Goal: Task Accomplishment & Management: Use online tool/utility

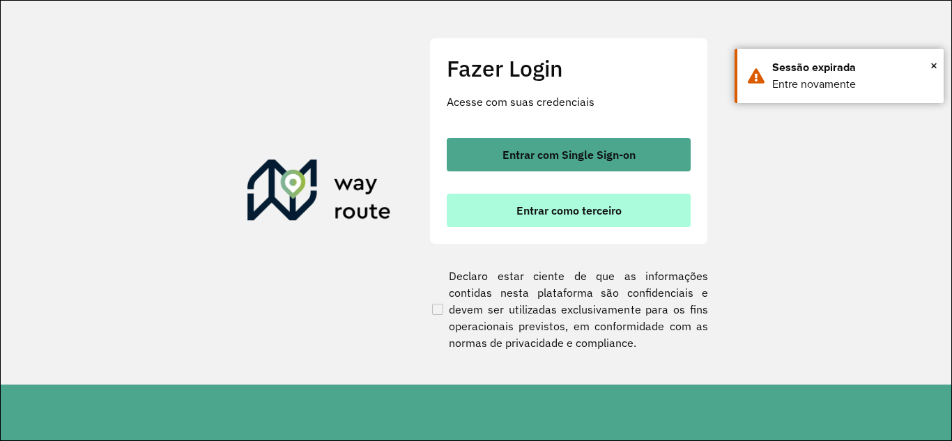
click at [580, 208] on span "Entrar como terceiro" at bounding box center [568, 210] width 105 height 11
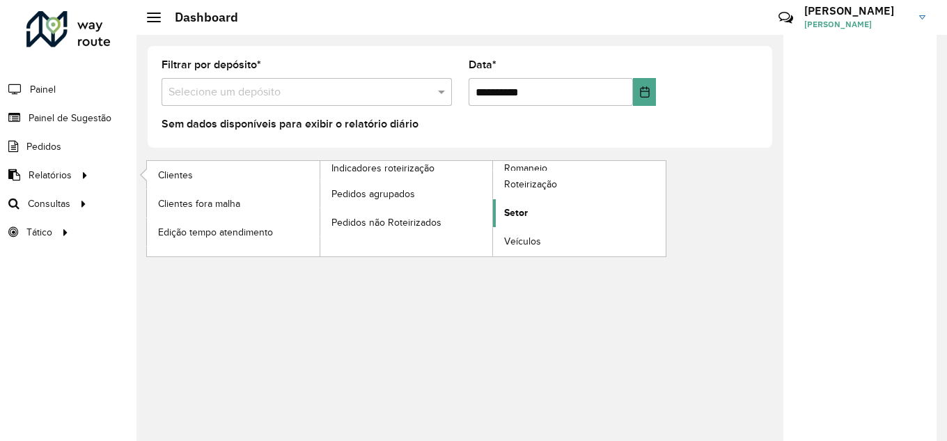
click at [533, 214] on link "Setor" at bounding box center [579, 213] width 173 height 28
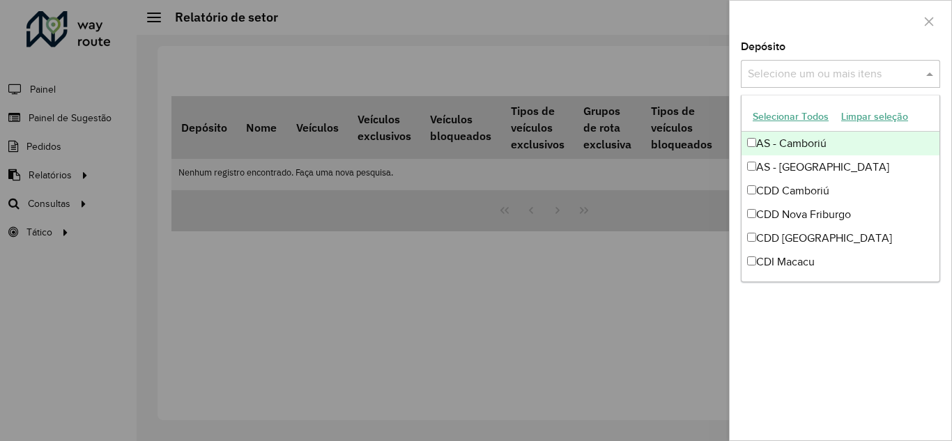
click at [796, 75] on input "text" at bounding box center [833, 74] width 178 height 17
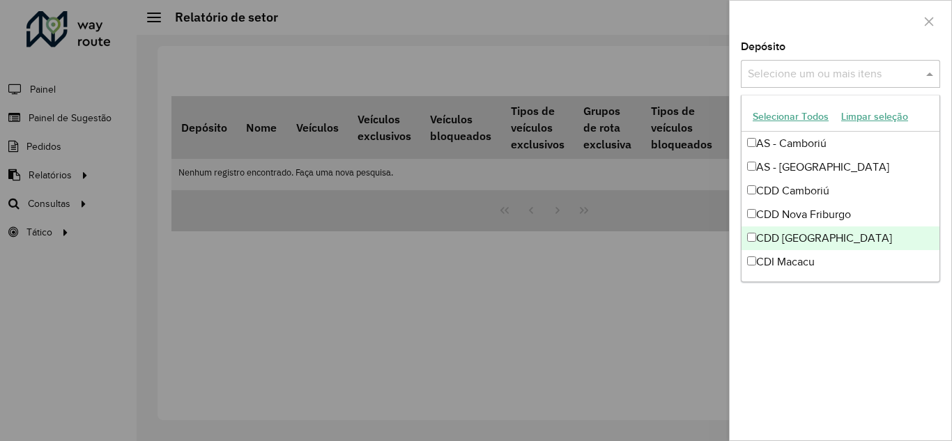
click at [807, 234] on div "CDD [GEOGRAPHIC_DATA]" at bounding box center [840, 238] width 198 height 24
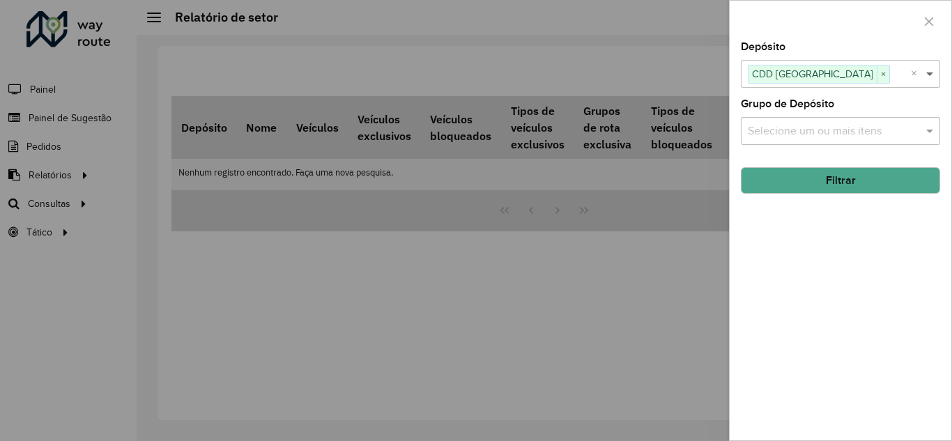
click at [925, 76] on span at bounding box center [930, 73] width 17 height 17
click at [819, 179] on button "Filtrar" at bounding box center [840, 180] width 199 height 26
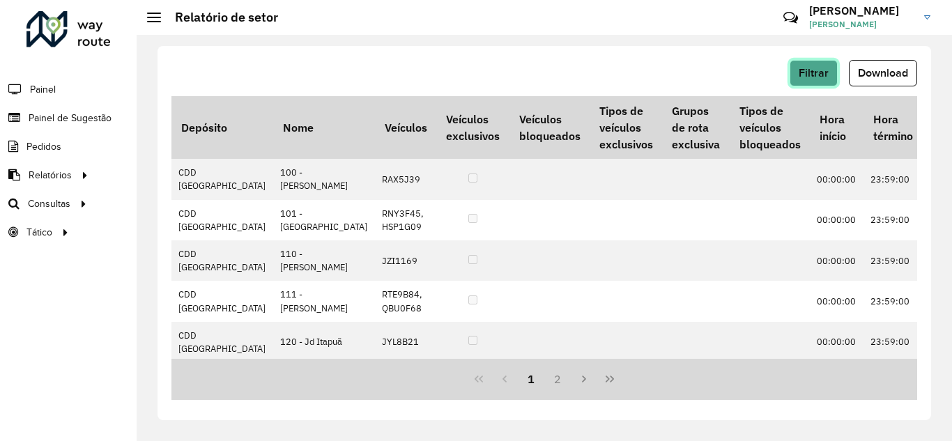
drag, startPoint x: 823, startPoint y: 65, endPoint x: 672, endPoint y: 93, distance: 152.9
click at [672, 93] on div "Filtrar Download" at bounding box center [543, 78] width 745 height 36
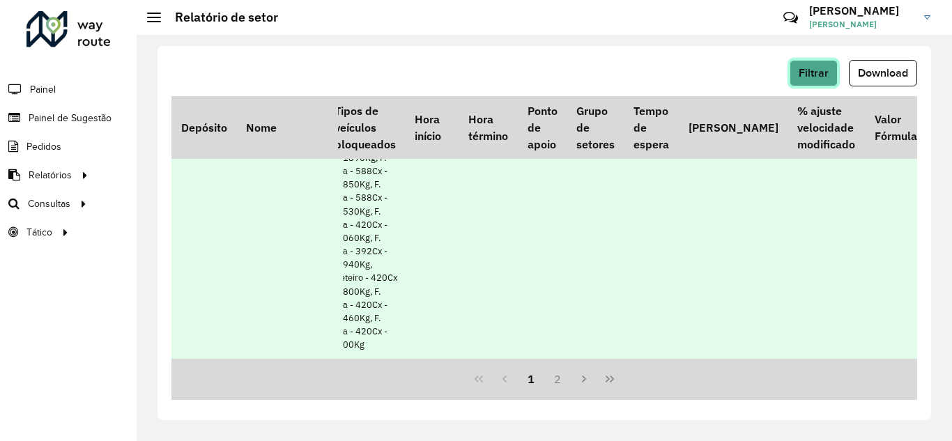
scroll to position [7279, 405]
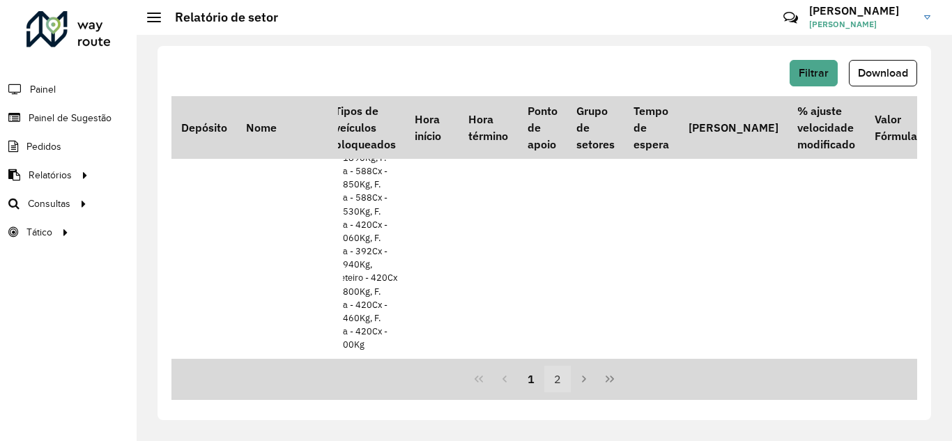
click at [553, 376] on button "2" at bounding box center [557, 379] width 26 height 26
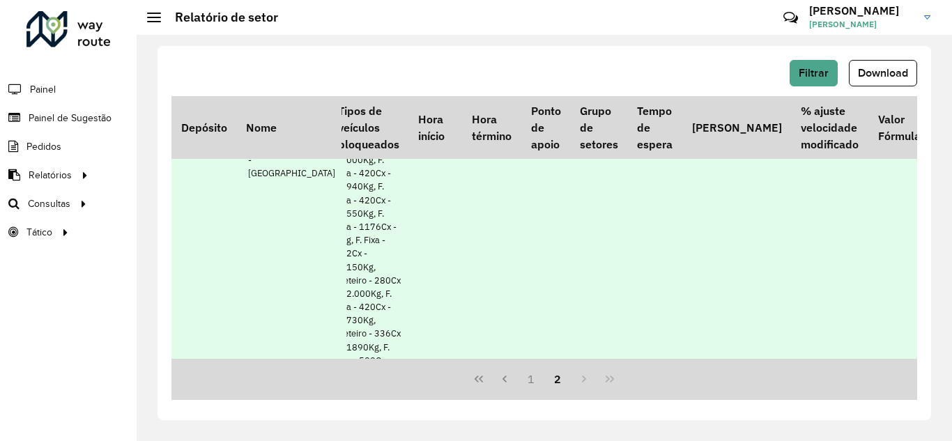
scroll to position [3483, 405]
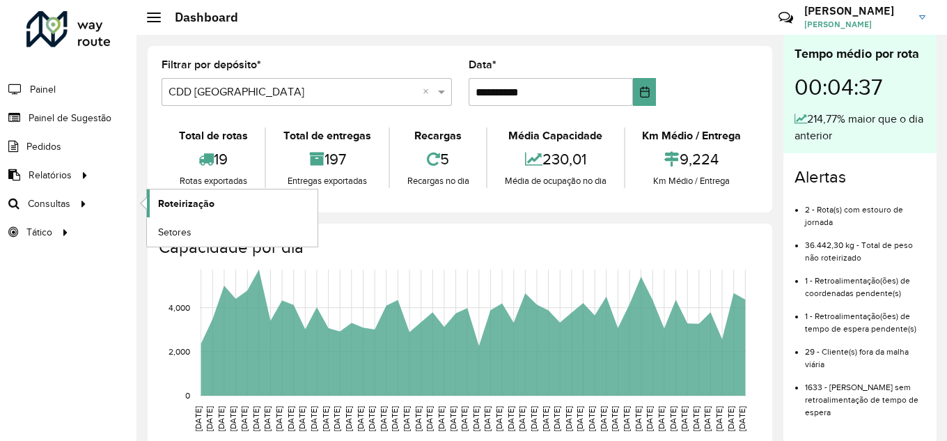
click at [187, 201] on span "Roteirização" at bounding box center [186, 203] width 56 height 15
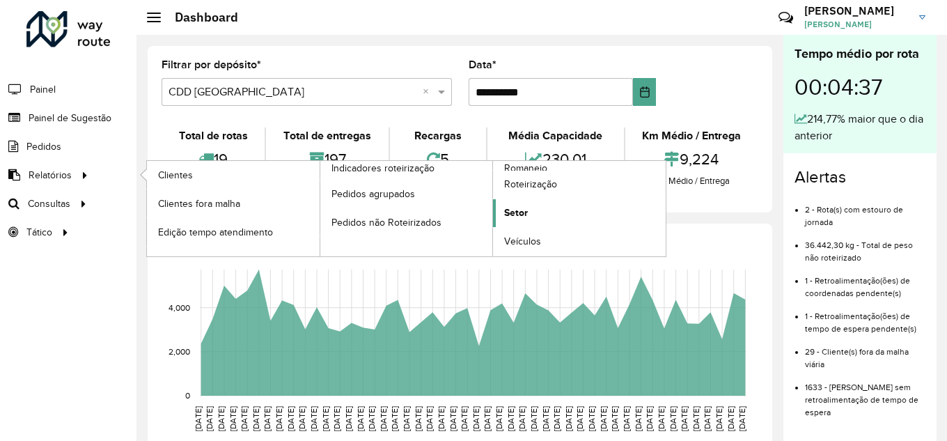
click at [513, 212] on span "Setor" at bounding box center [516, 213] width 24 height 15
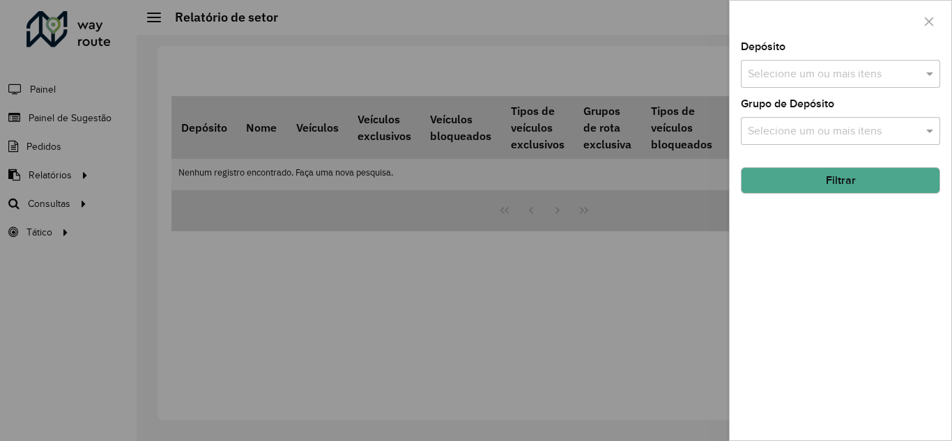
click at [812, 68] on input "text" at bounding box center [833, 74] width 178 height 17
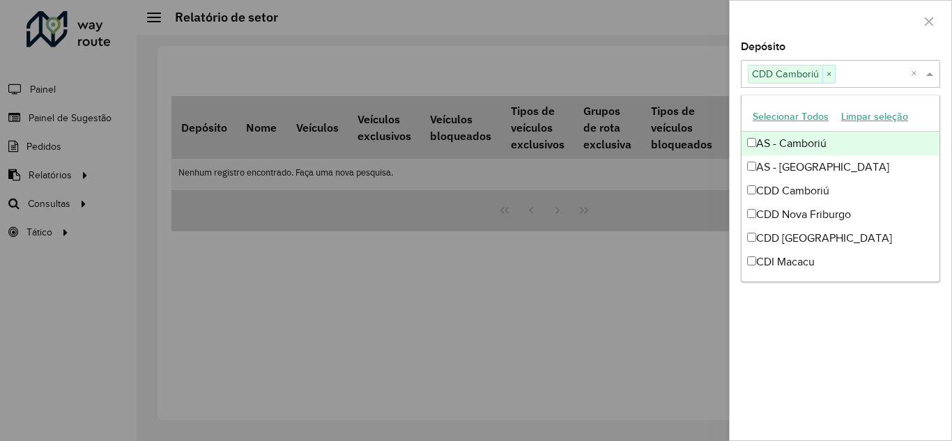
click at [928, 70] on span at bounding box center [930, 73] width 17 height 17
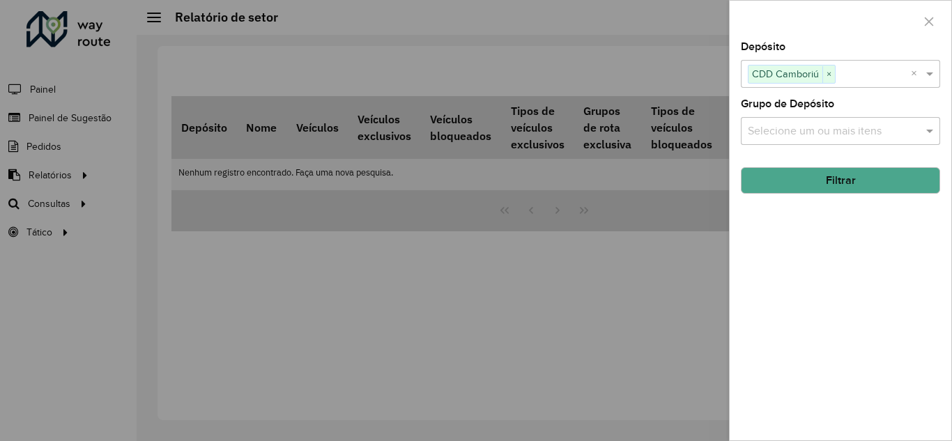
click at [828, 183] on button "Filtrar" at bounding box center [840, 180] width 199 height 26
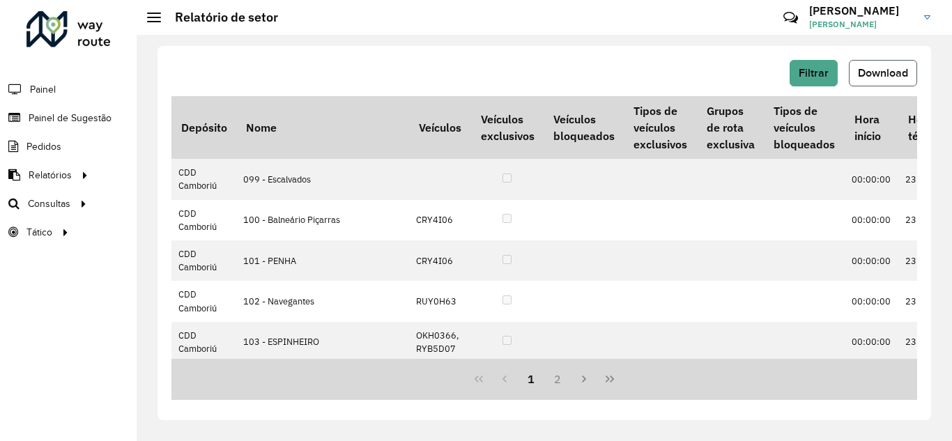
click at [877, 72] on span "Download" at bounding box center [883, 73] width 50 height 12
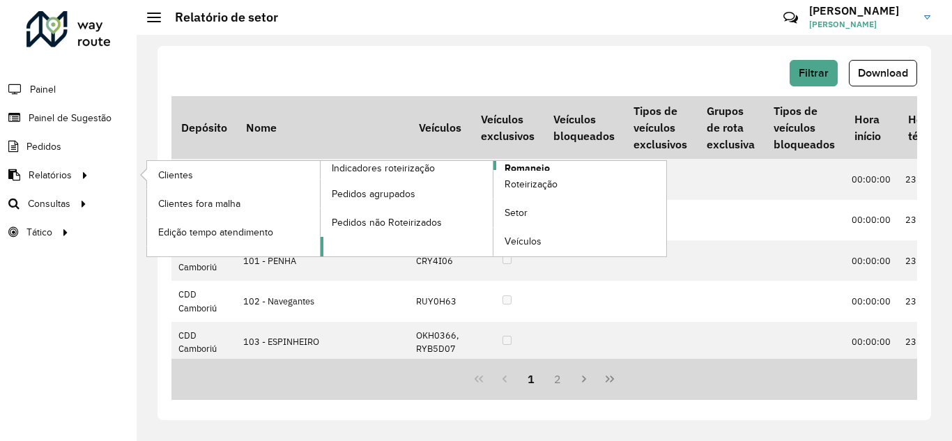
click at [536, 167] on span "Romaneio" at bounding box center [526, 168] width 45 height 15
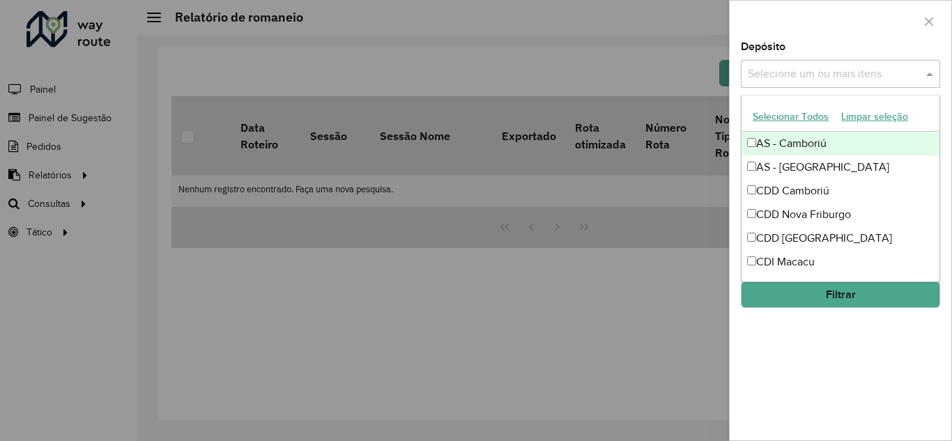
click at [855, 79] on input "text" at bounding box center [833, 74] width 178 height 17
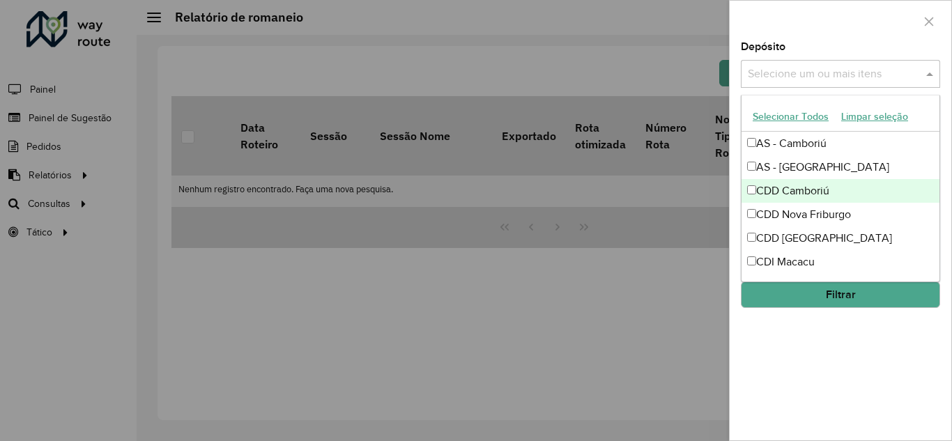
click at [769, 188] on div "CDD Camboriú" at bounding box center [840, 191] width 198 height 24
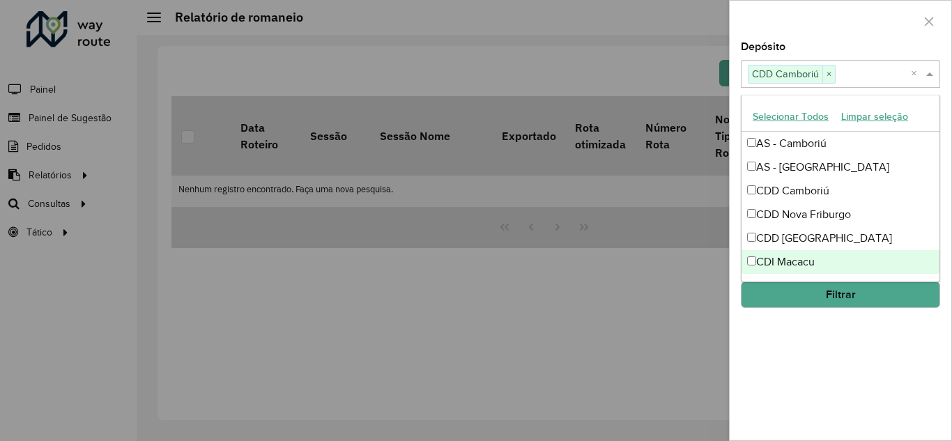
click at [837, 289] on button "Filtrar" at bounding box center [840, 294] width 199 height 26
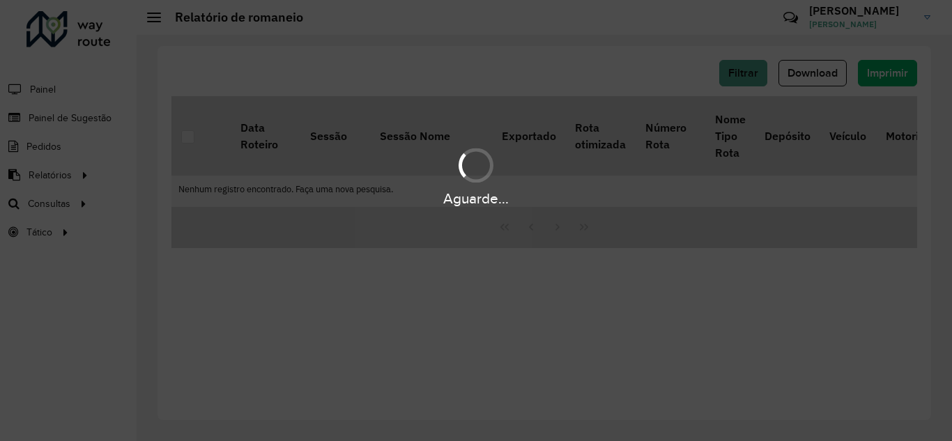
click at [747, 77] on div "Aguarde..." at bounding box center [476, 220] width 952 height 441
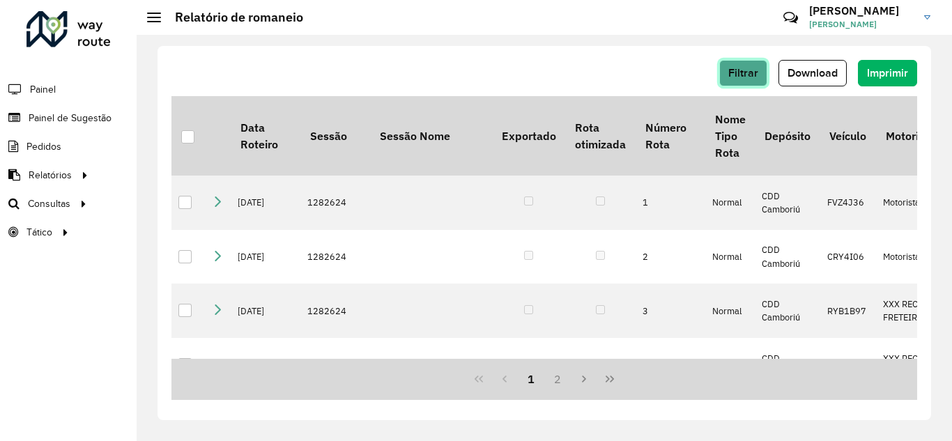
click at [739, 77] on span "Filtrar" at bounding box center [743, 73] width 30 height 12
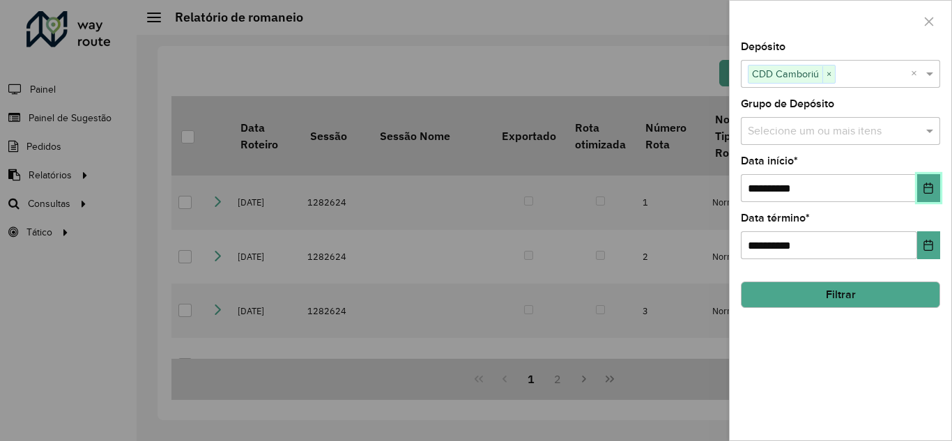
click at [924, 189] on icon "Choose Date" at bounding box center [928, 188] width 9 height 11
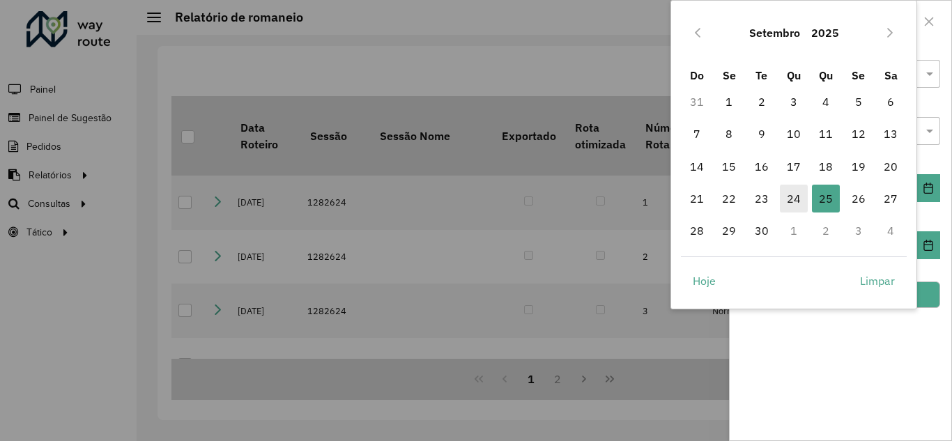
click at [789, 202] on span "24" at bounding box center [794, 199] width 28 height 28
type input "**********"
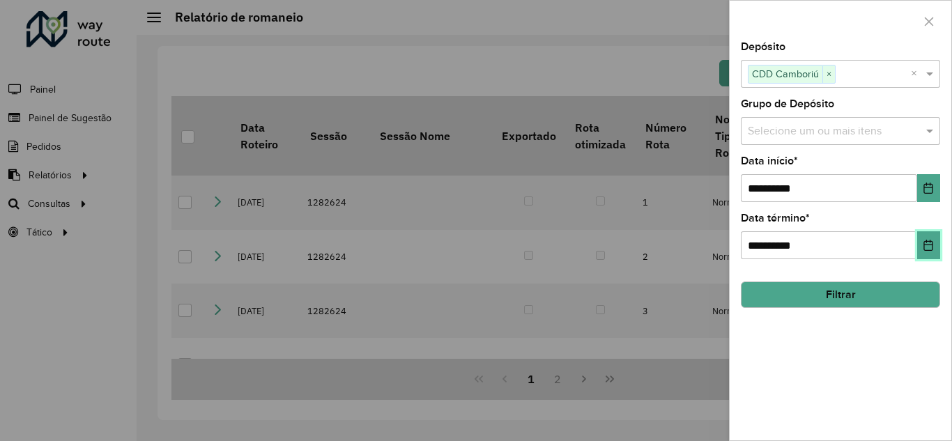
click at [931, 251] on icon "Choose Date" at bounding box center [928, 245] width 9 height 11
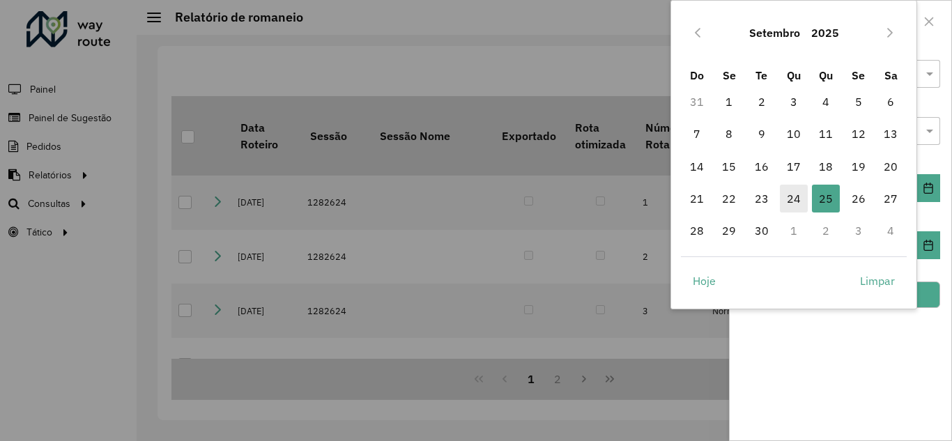
click at [797, 199] on span "24" at bounding box center [794, 199] width 28 height 28
type input "**********"
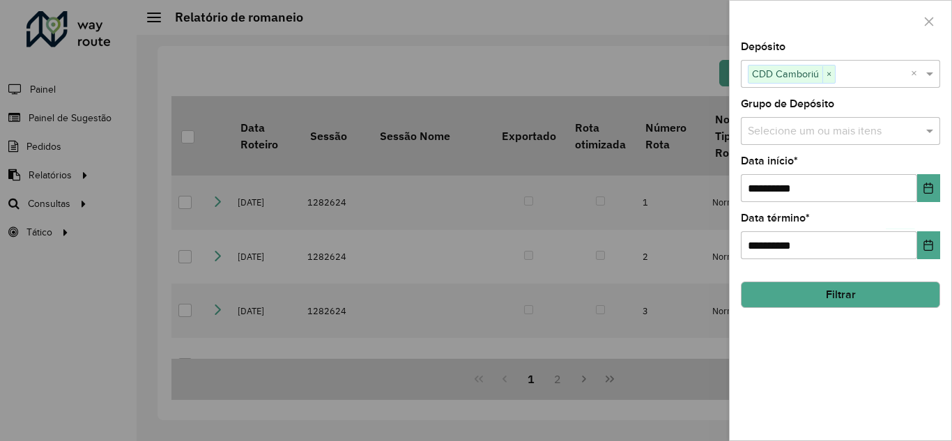
click at [821, 293] on button "Filtrar" at bounding box center [840, 294] width 199 height 26
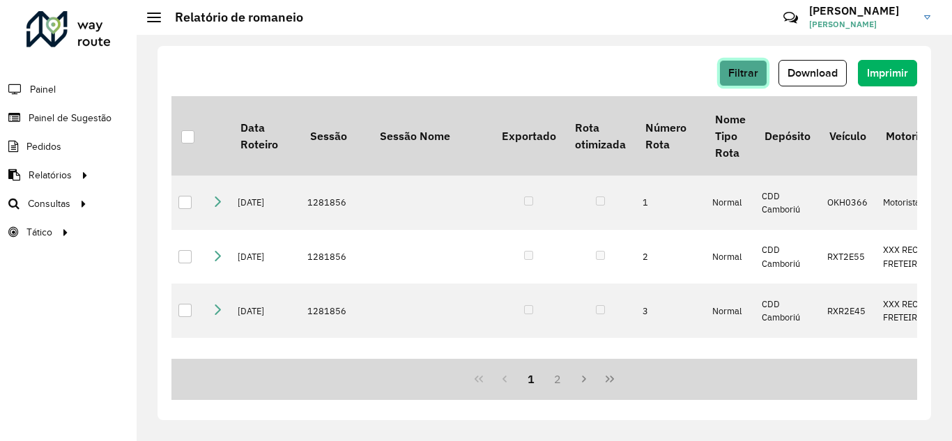
click at [742, 71] on span "Filtrar" at bounding box center [743, 73] width 30 height 12
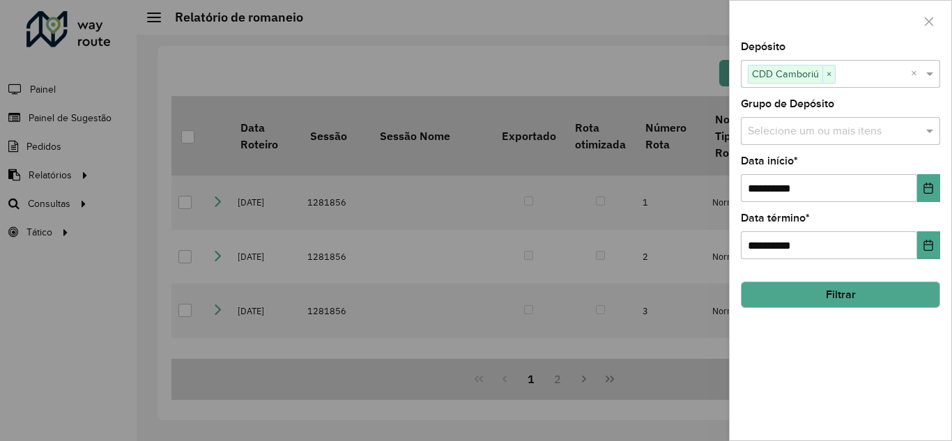
click at [830, 296] on button "Filtrar" at bounding box center [840, 294] width 199 height 26
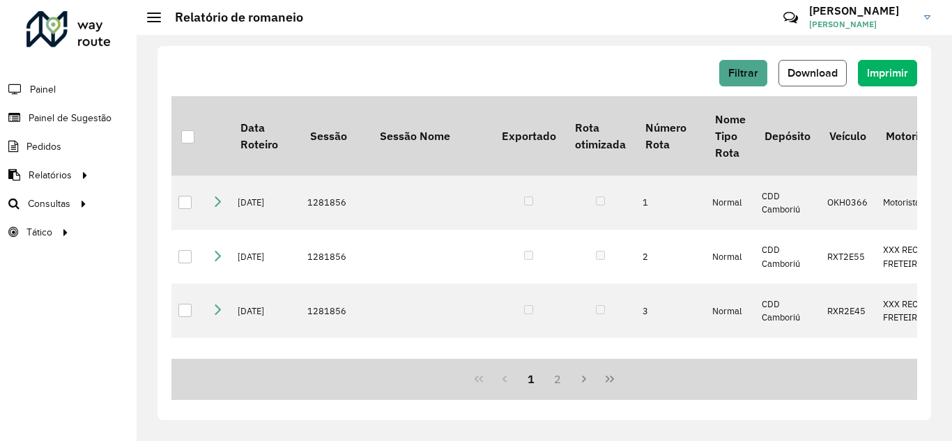
click at [820, 75] on span "Download" at bounding box center [812, 73] width 50 height 12
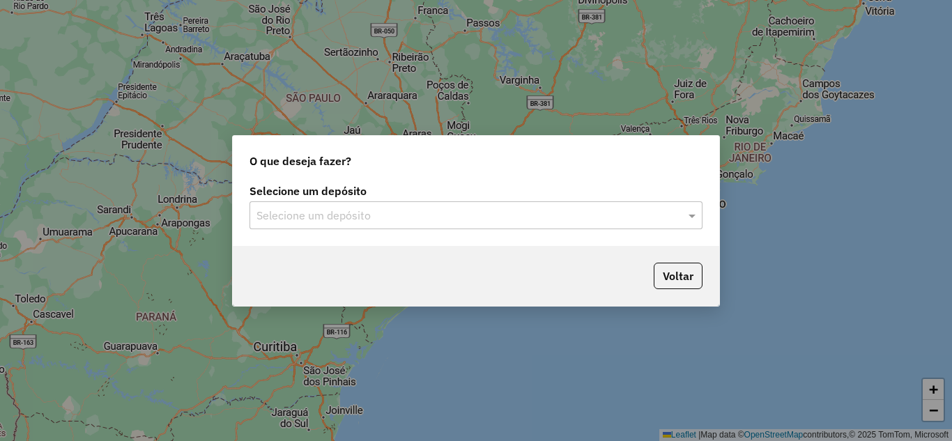
click at [435, 225] on div "Selecione um depósito" at bounding box center [475, 215] width 453 height 28
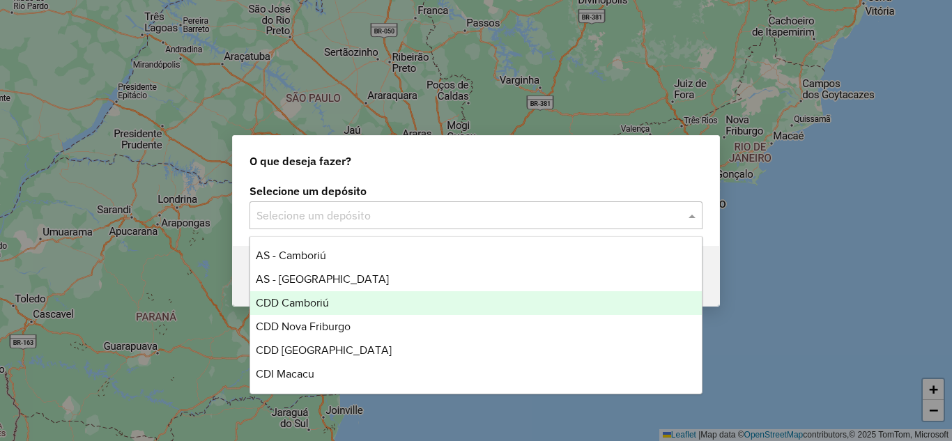
click at [297, 302] on span "CDD Camboriú" at bounding box center [292, 303] width 73 height 12
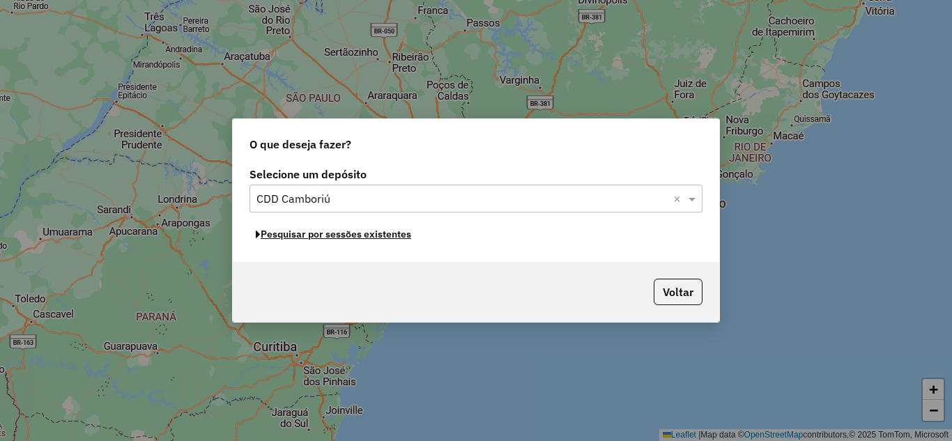
click at [366, 238] on button "Pesquisar por sessões existentes" at bounding box center [333, 235] width 168 height 22
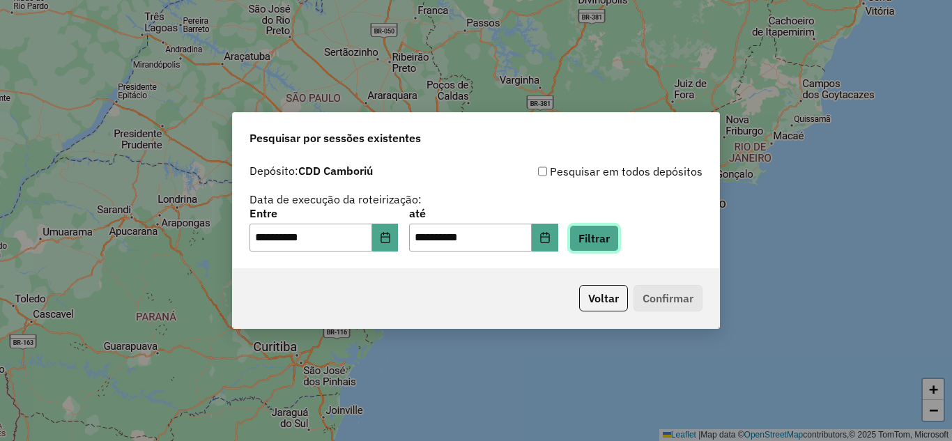
click at [608, 237] on button "Filtrar" at bounding box center [593, 238] width 49 height 26
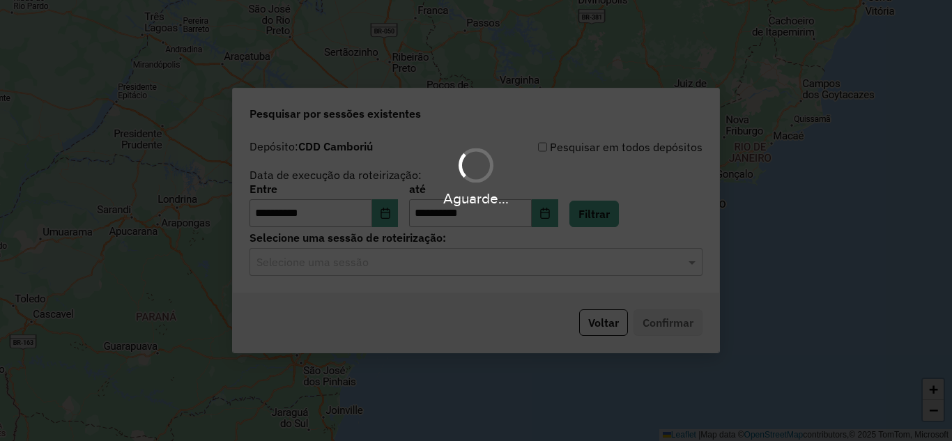
click at [408, 259] on hb-app "**********" at bounding box center [476, 220] width 952 height 441
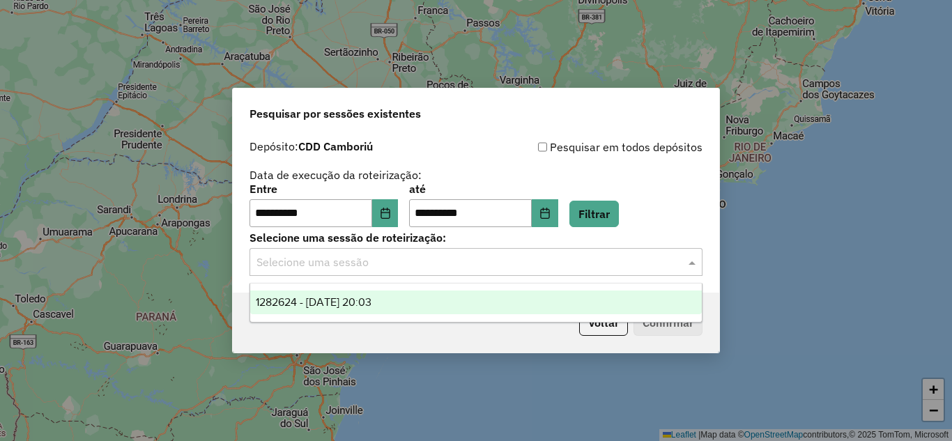
click at [379, 268] on input "text" at bounding box center [461, 262] width 411 height 17
click at [368, 301] on span "1282624 - 25/09/2025 20:03" at bounding box center [314, 302] width 116 height 12
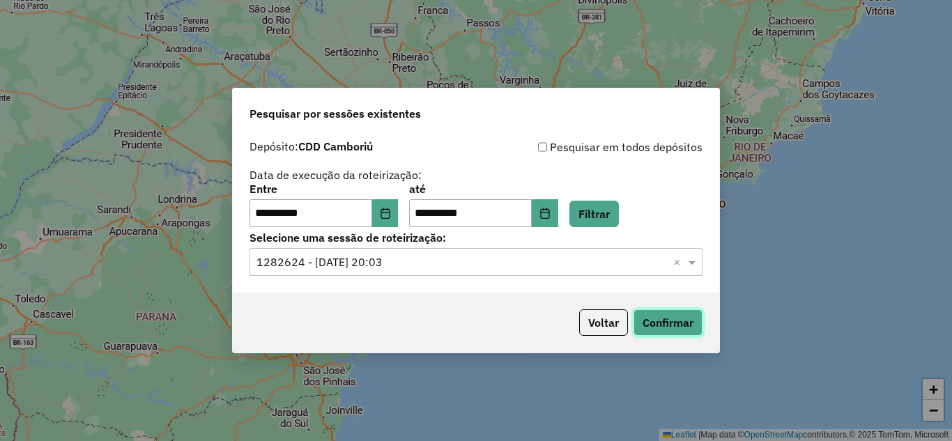
click at [655, 325] on button "Confirmar" at bounding box center [667, 322] width 69 height 26
click at [389, 215] on icon "Choose Date" at bounding box center [385, 213] width 11 height 11
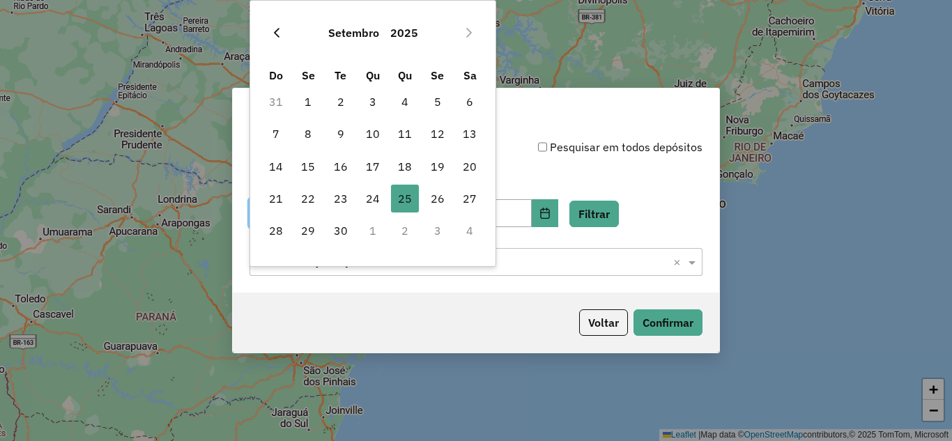
click at [270, 28] on button "Previous Month" at bounding box center [276, 33] width 22 height 22
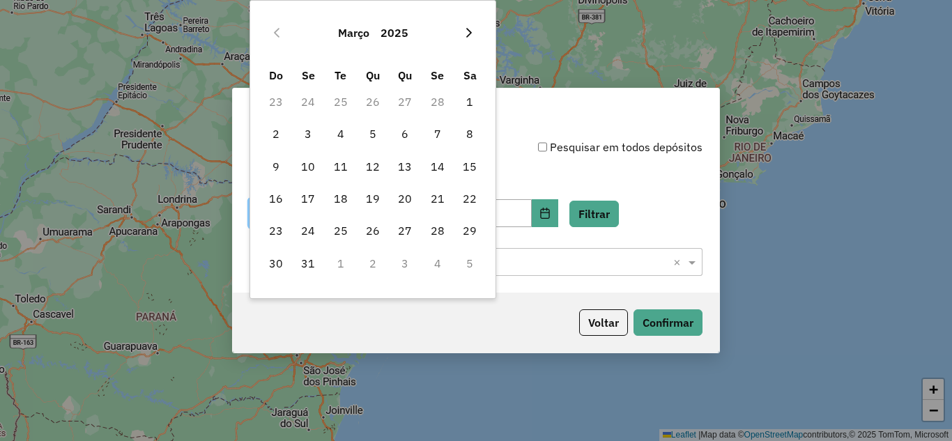
click at [470, 36] on icon "Next Month" at bounding box center [468, 32] width 11 height 11
click at [335, 100] on span "1" at bounding box center [341, 102] width 28 height 28
type input "**********"
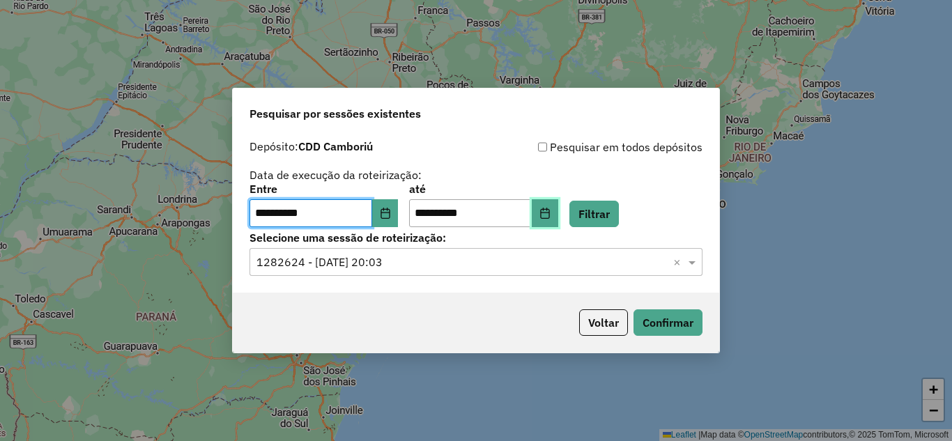
click at [549, 217] on icon "Choose Date" at bounding box center [544, 213] width 9 height 11
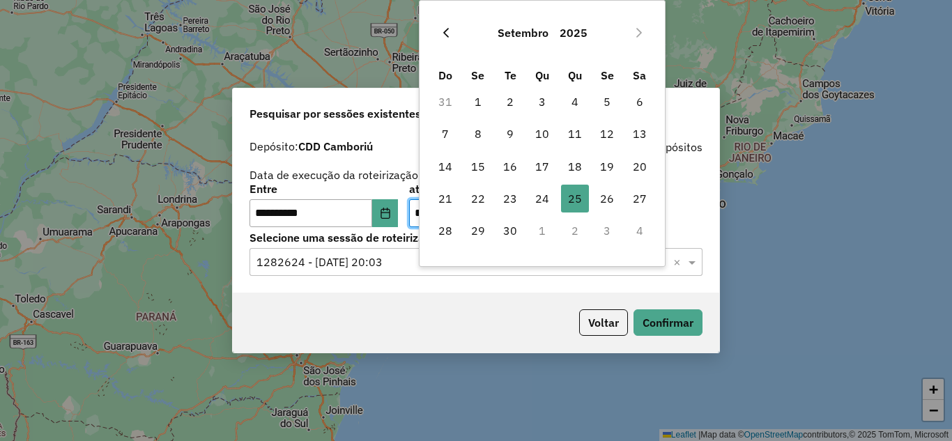
click at [442, 33] on icon "Previous Month" at bounding box center [445, 32] width 11 height 11
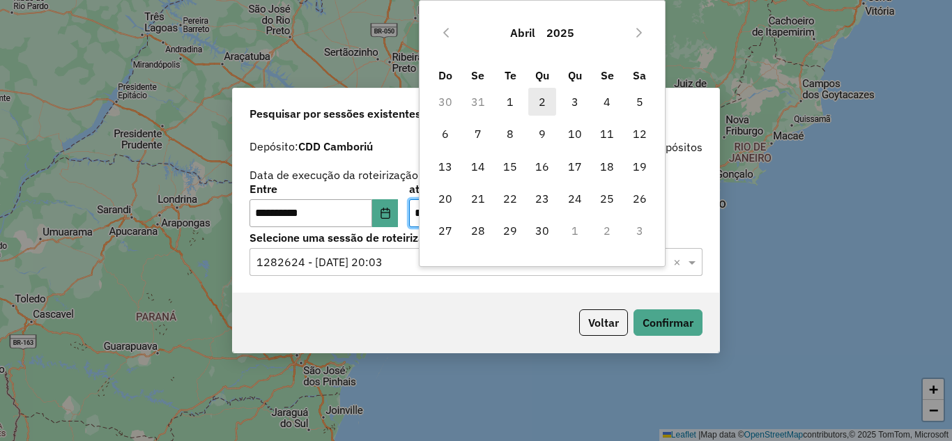
click at [542, 98] on span "2" at bounding box center [542, 102] width 28 height 28
type input "**********"
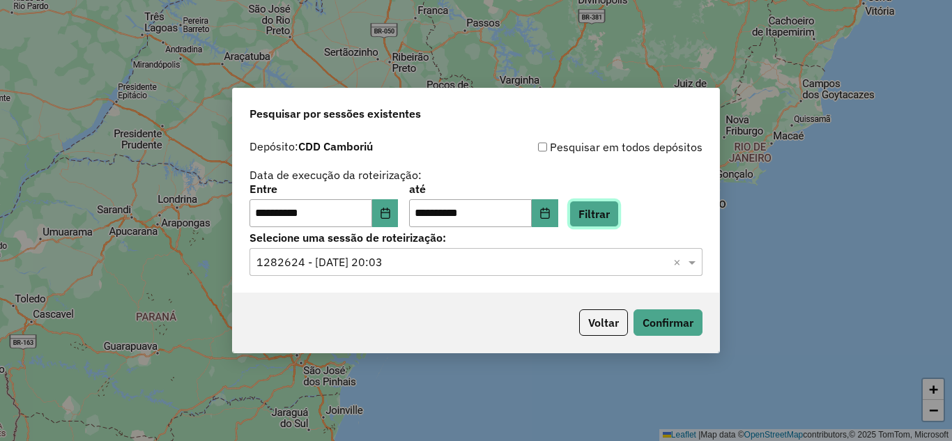
click at [605, 209] on button "Filtrar" at bounding box center [593, 214] width 49 height 26
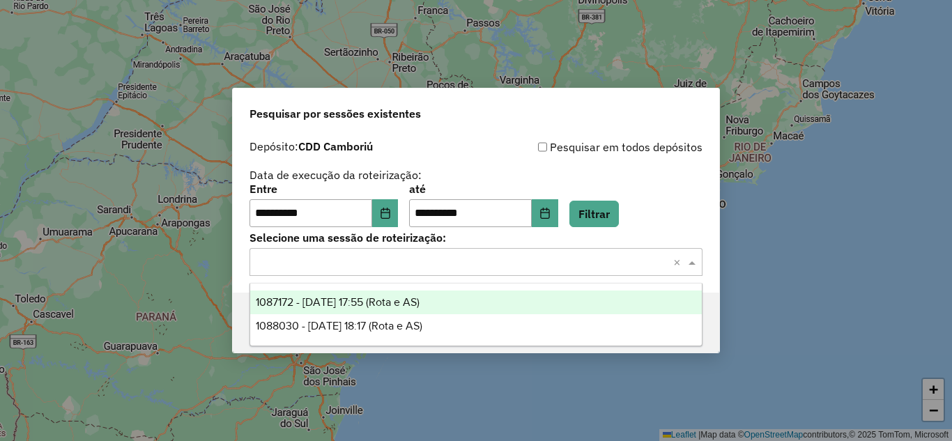
click at [388, 263] on input "text" at bounding box center [461, 262] width 411 height 17
click at [353, 306] on span "1087172 - 01/04/2025 17:55 (Rota e AS)" at bounding box center [338, 302] width 164 height 12
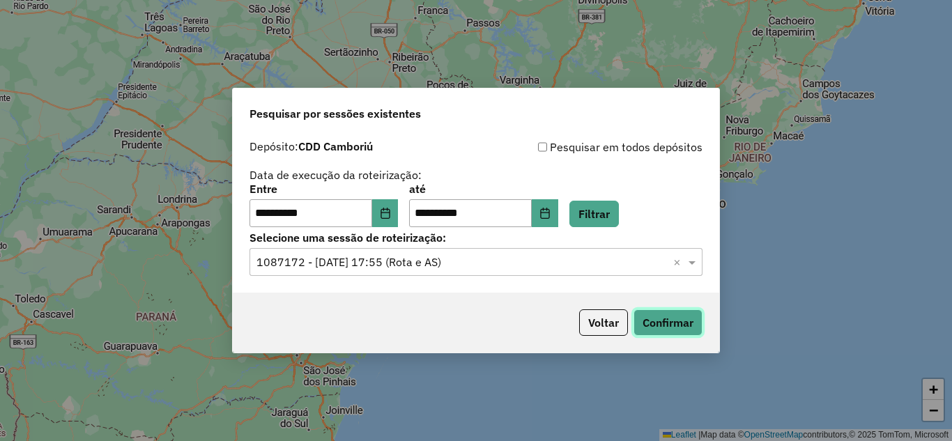
click at [674, 324] on button "Confirmar" at bounding box center [667, 322] width 69 height 26
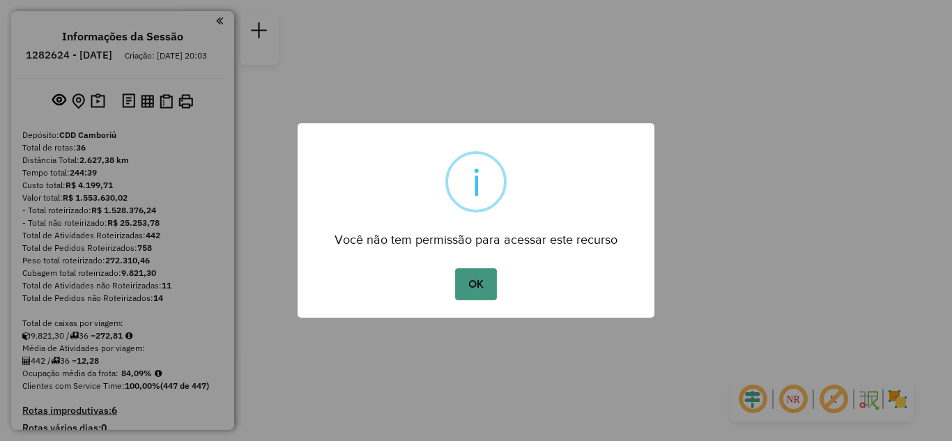
click at [476, 293] on button "OK" at bounding box center [475, 284] width 41 height 32
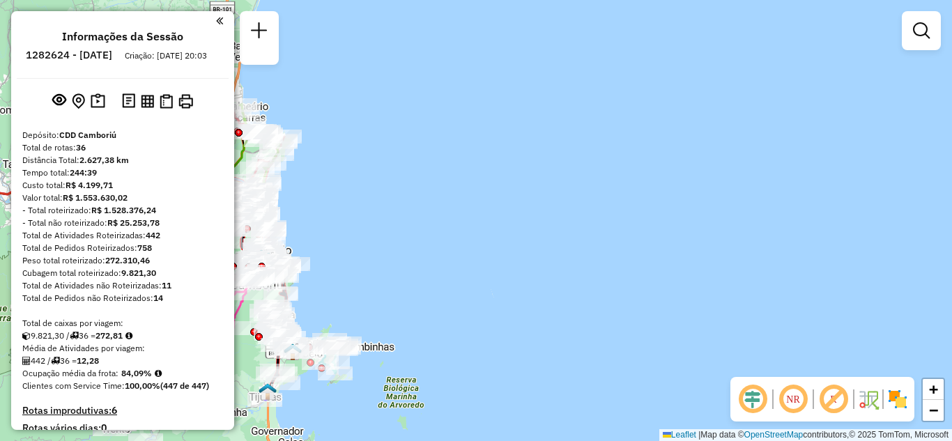
drag, startPoint x: 488, startPoint y: 232, endPoint x: 747, endPoint y: 144, distance: 273.8
click at [751, 141] on div "Janela de atendimento Grade de atendimento Capacidade Transportadoras Veículos …" at bounding box center [476, 220] width 952 height 441
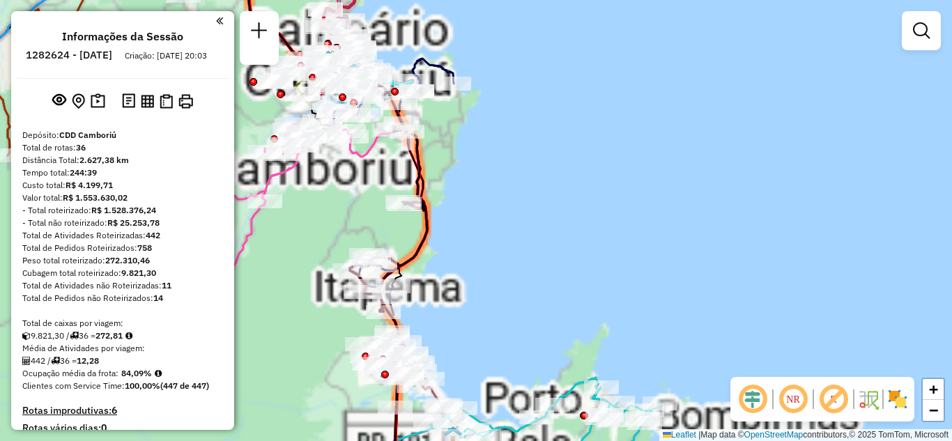
drag, startPoint x: 571, startPoint y: 200, endPoint x: 786, endPoint y: 53, distance: 260.7
click at [786, 53] on div "Janela de atendimento Grade de atendimento Capacidade Transportadoras Veículos …" at bounding box center [476, 220] width 952 height 441
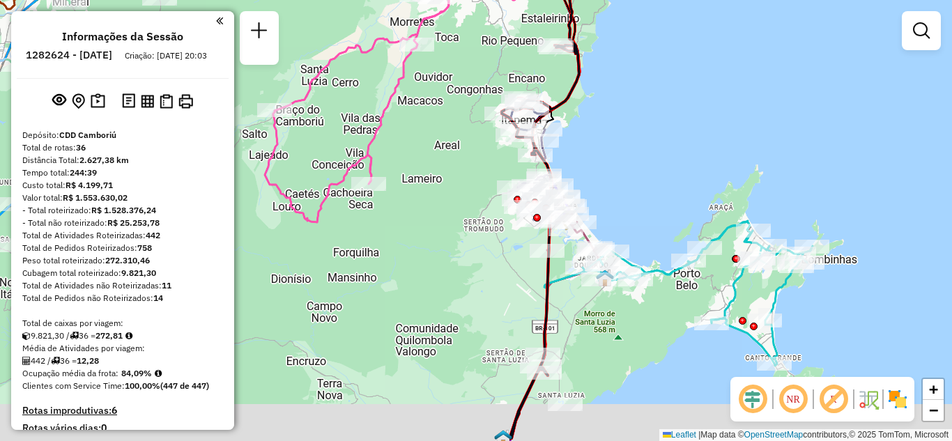
drag, startPoint x: 666, startPoint y: 135, endPoint x: 639, endPoint y: 89, distance: 53.1
click at [641, 85] on div "Janela de atendimento Grade de atendimento Capacidade Transportadoras Veículos …" at bounding box center [476, 220] width 952 height 441
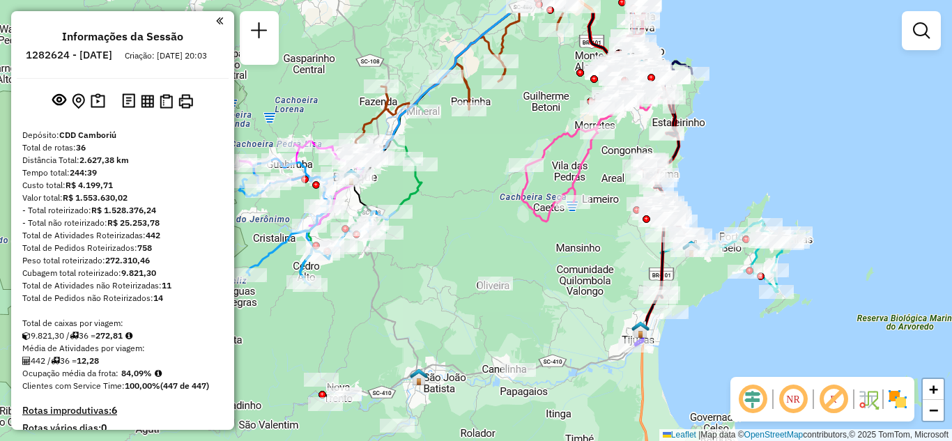
drag, startPoint x: 721, startPoint y: 120, endPoint x: 775, endPoint y: 164, distance: 69.8
click at [775, 177] on div "Janela de atendimento Grade de atendimento Capacidade Transportadoras Veículos …" at bounding box center [476, 220] width 952 height 441
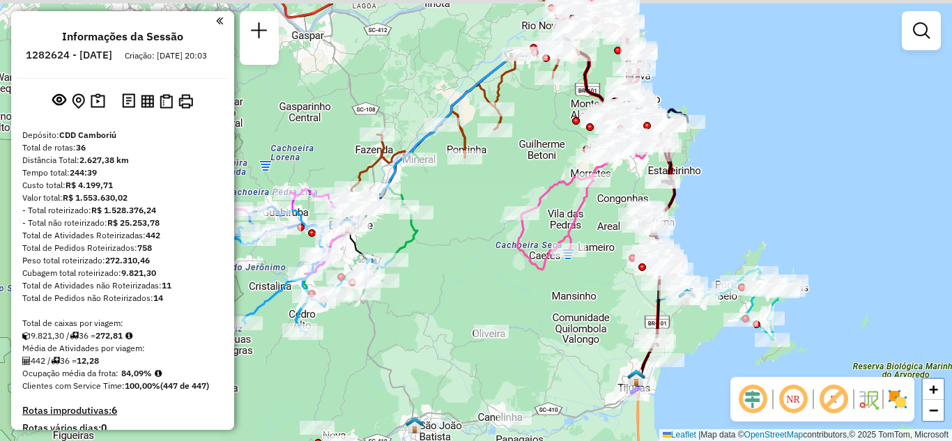
drag, startPoint x: 757, startPoint y: 166, endPoint x: 695, endPoint y: 263, distance: 115.0
click at [700, 263] on div "Janela de atendimento Grade de atendimento Capacidade Transportadoras Veículos …" at bounding box center [476, 220] width 952 height 441
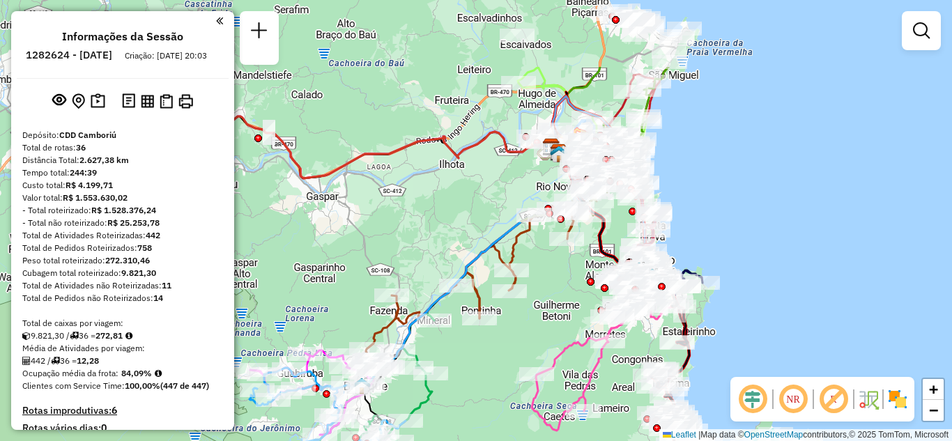
drag, startPoint x: 765, startPoint y: 239, endPoint x: 767, endPoint y: 263, distance: 24.5
click at [768, 263] on div "Janela de atendimento Grade de atendimento Capacidade Transportadoras Veículos …" at bounding box center [476, 220] width 952 height 441
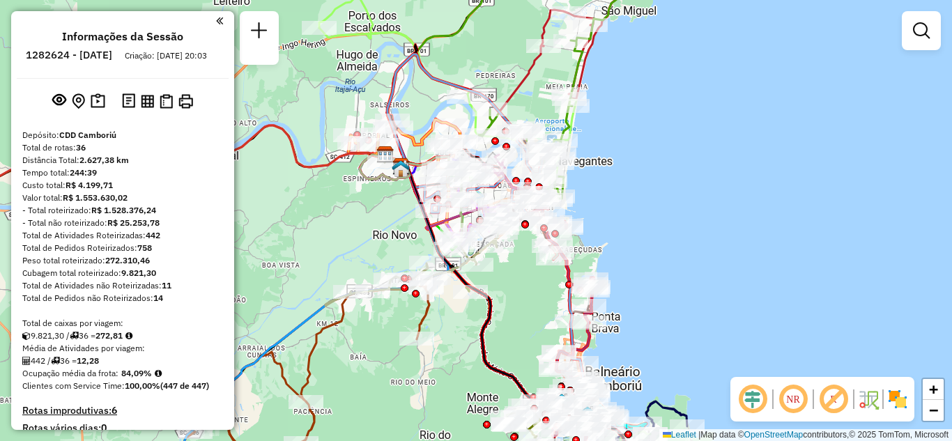
drag, startPoint x: 640, startPoint y: 154, endPoint x: 718, endPoint y: 199, distance: 90.2
click at [718, 199] on div "Janela de atendimento Grade de atendimento Capacidade Transportadoras Veículos …" at bounding box center [476, 220] width 952 height 441
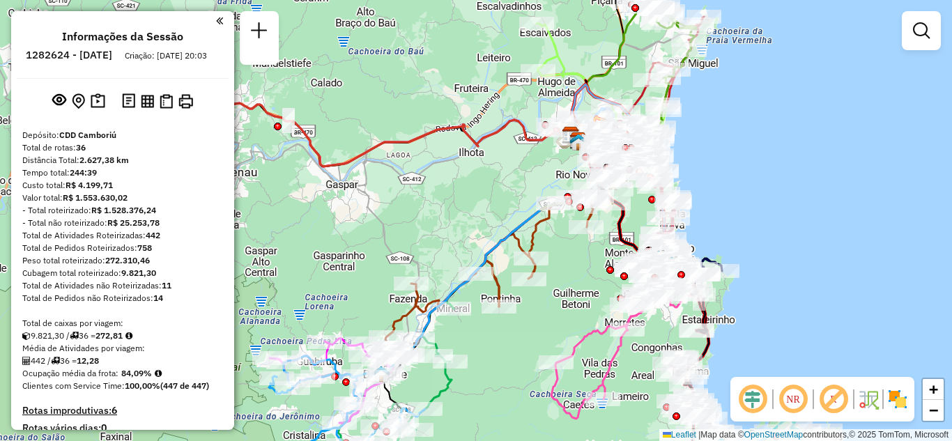
drag, startPoint x: 727, startPoint y: 185, endPoint x: 738, endPoint y: 99, distance: 87.1
click at [737, 102] on div "Janela de atendimento Grade de atendimento Capacidade Transportadoras Veículos …" at bounding box center [476, 220] width 952 height 441
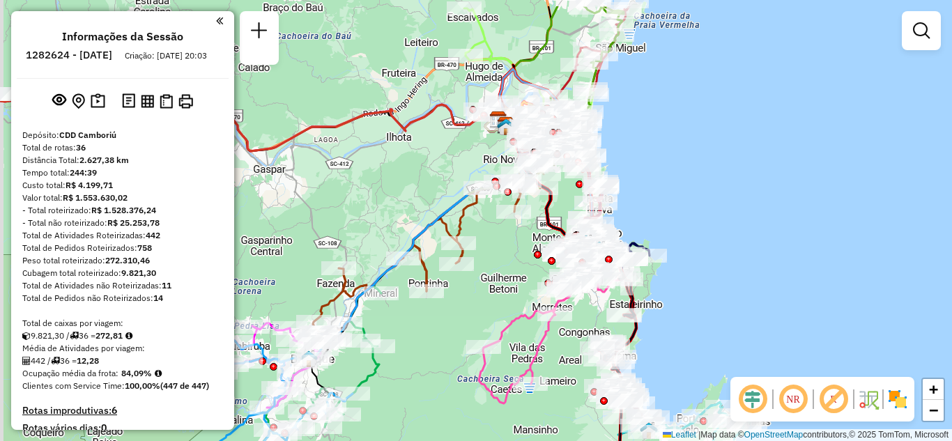
drag, startPoint x: 610, startPoint y: 171, endPoint x: 695, endPoint y: 222, distance: 98.7
click at [695, 222] on div "Janela de atendimento Grade de atendimento Capacidade Transportadoras Veículos …" at bounding box center [476, 220] width 952 height 441
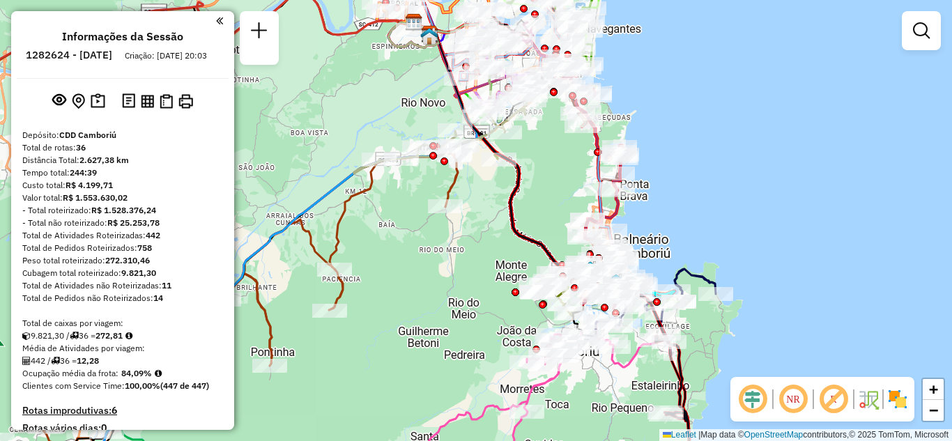
drag, startPoint x: 686, startPoint y: 230, endPoint x: 665, endPoint y: 164, distance: 69.0
click at [665, 164] on div "Janela de atendimento Grade de atendimento Capacidade Transportadoras Veículos …" at bounding box center [476, 220] width 952 height 441
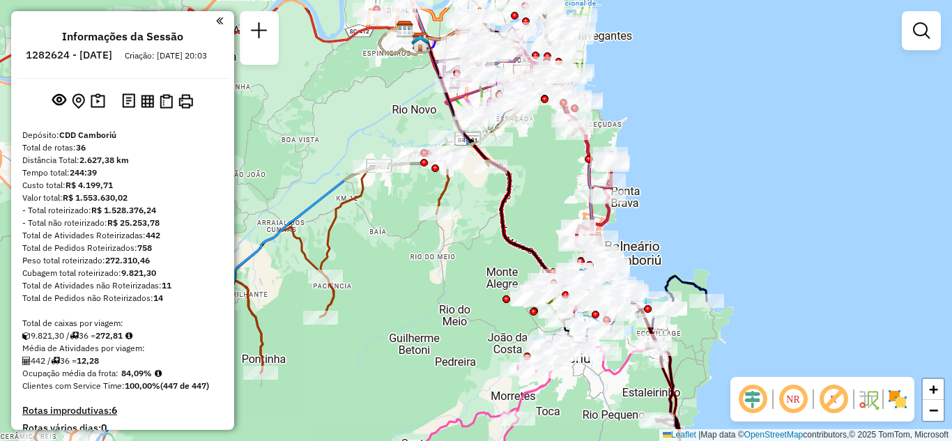
drag, startPoint x: 678, startPoint y: 166, endPoint x: 690, endPoint y: 242, distance: 77.0
click at [690, 242] on div "Janela de atendimento Grade de atendimento Capacidade Transportadoras Veículos …" at bounding box center [476, 220] width 952 height 441
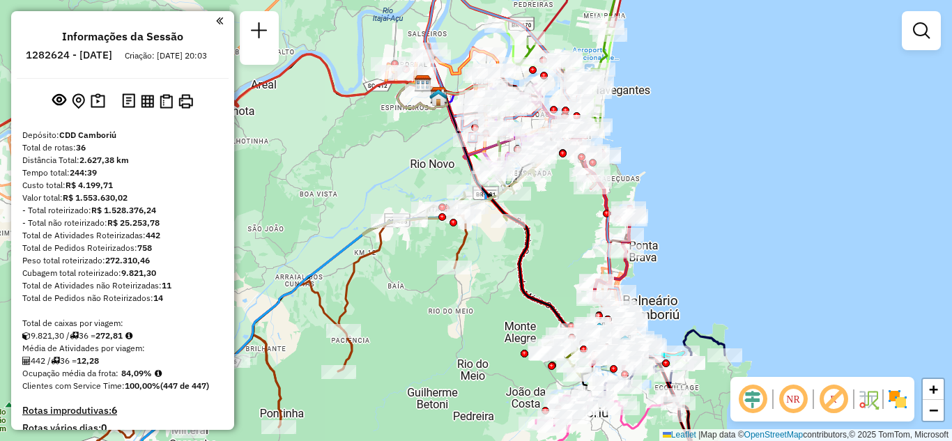
drag, startPoint x: 630, startPoint y: 157, endPoint x: 641, endPoint y: 191, distance: 35.2
click at [641, 191] on div "Janela de atendimento Grade de atendimento Capacidade Transportadoras Veículos …" at bounding box center [476, 220] width 952 height 441
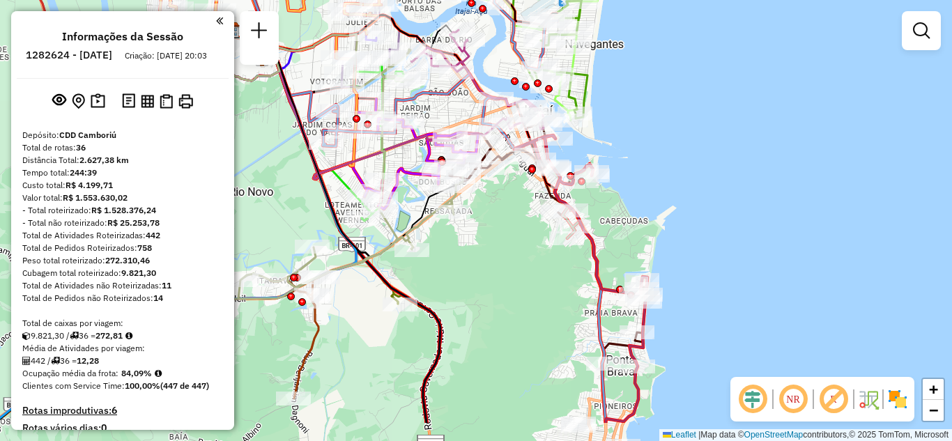
drag, startPoint x: 667, startPoint y: 212, endPoint x: 666, endPoint y: 145, distance: 66.9
click at [666, 145] on div "Janela de atendimento Grade de atendimento Capacidade Transportadoras Veículos …" at bounding box center [476, 220] width 952 height 441
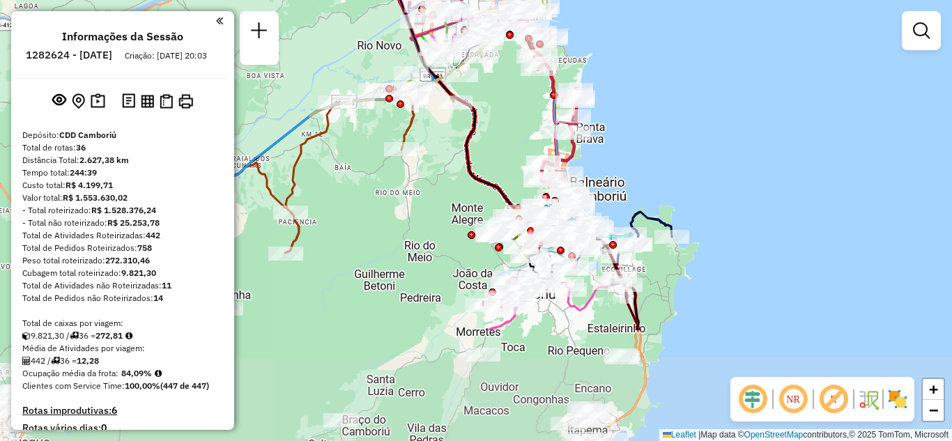
drag, startPoint x: 568, startPoint y: 257, endPoint x: 509, endPoint y: 101, distance: 166.9
click at [509, 101] on div "Janela de atendimento Grade de atendimento Capacidade Transportadoras Veículos …" at bounding box center [476, 220] width 952 height 441
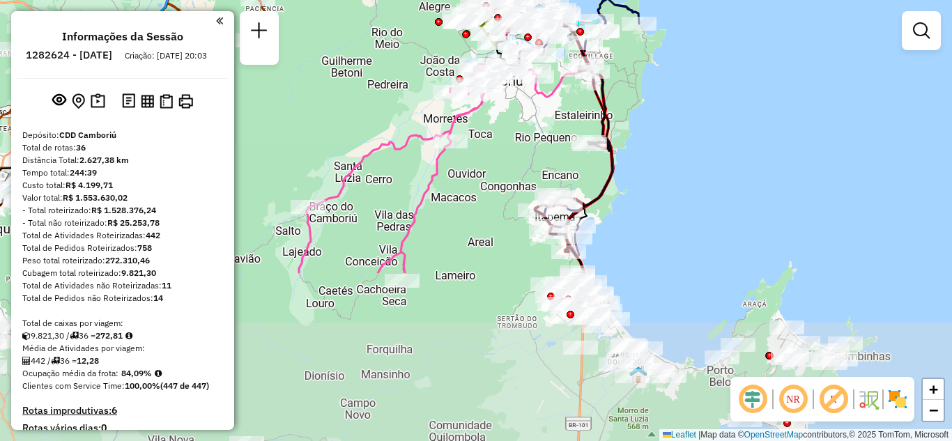
drag, startPoint x: 542, startPoint y: 333, endPoint x: 512, endPoint y: 114, distance: 220.8
click at [512, 114] on div "Janela de atendimento Grade de atendimento Capacidade Transportadoras Veículos …" at bounding box center [476, 220] width 952 height 441
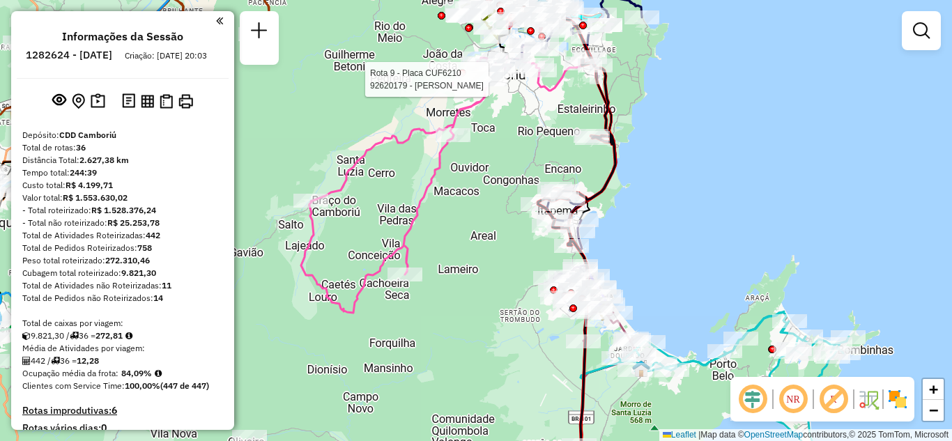
drag, startPoint x: 621, startPoint y: 226, endPoint x: 591, endPoint y: 169, distance: 63.6
click at [594, 171] on div "Rota 9 - Placa CUF6210 92620179 - LUIZ HENRIQUE Rota 33 - Placa RAB4I21 9261469…" at bounding box center [476, 220] width 952 height 441
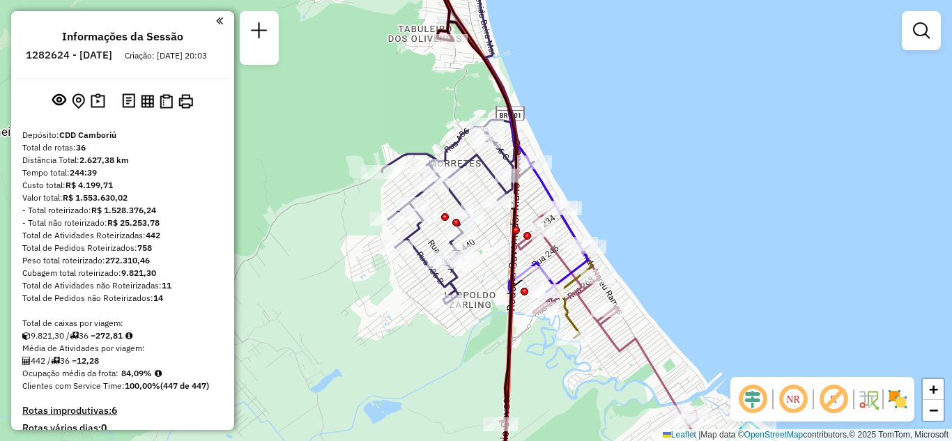
drag, startPoint x: 591, startPoint y: 198, endPoint x: 583, endPoint y: 143, distance: 55.6
click at [584, 144] on div "Rota 9 - Placa CUF6210 92620179 - LUIZ HENRIQUE Janela de atendimento Grade de …" at bounding box center [476, 220] width 952 height 441
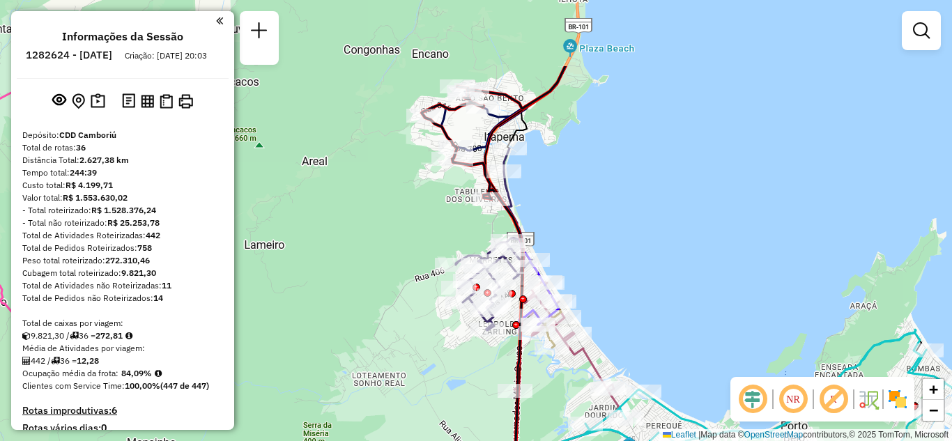
drag, startPoint x: 582, startPoint y: 153, endPoint x: 581, endPoint y: 263, distance: 110.1
click at [581, 263] on div "Rota 9 - Placa CUF6210 92620179 - LUIZ HENRIQUE Janela de atendimento Grade de …" at bounding box center [476, 220] width 952 height 441
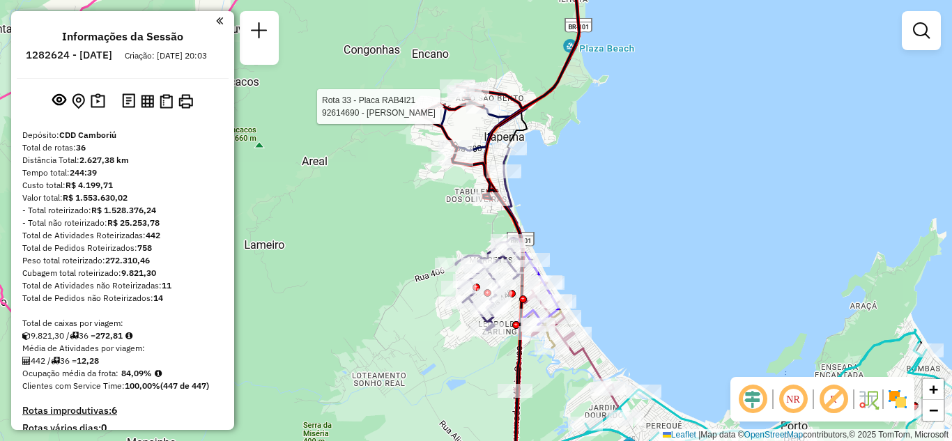
select select "**********"
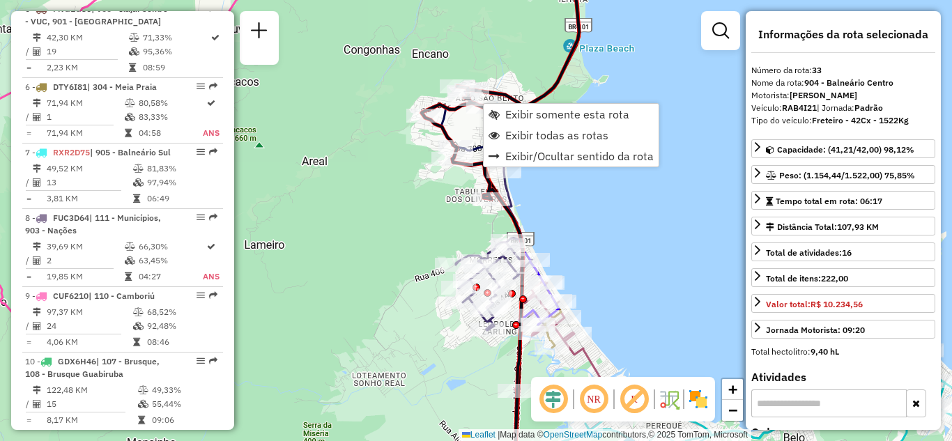
scroll to position [3106, 0]
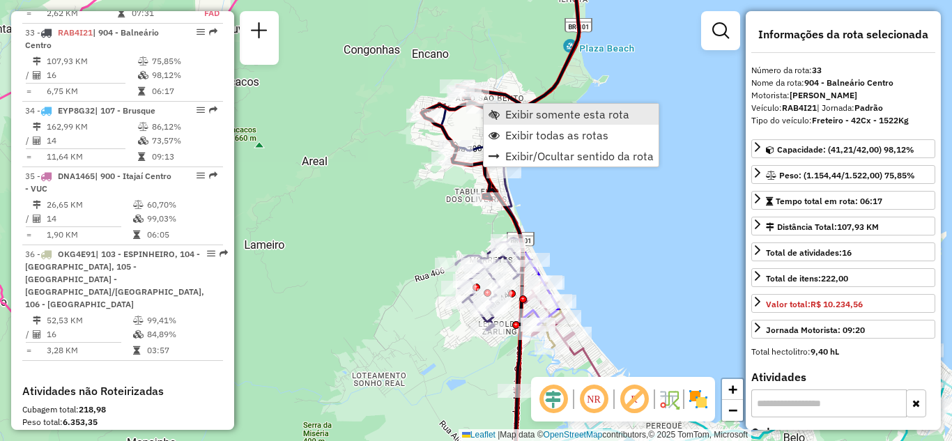
click at [523, 109] on span "Exibir somente esta rota" at bounding box center [567, 114] width 124 height 11
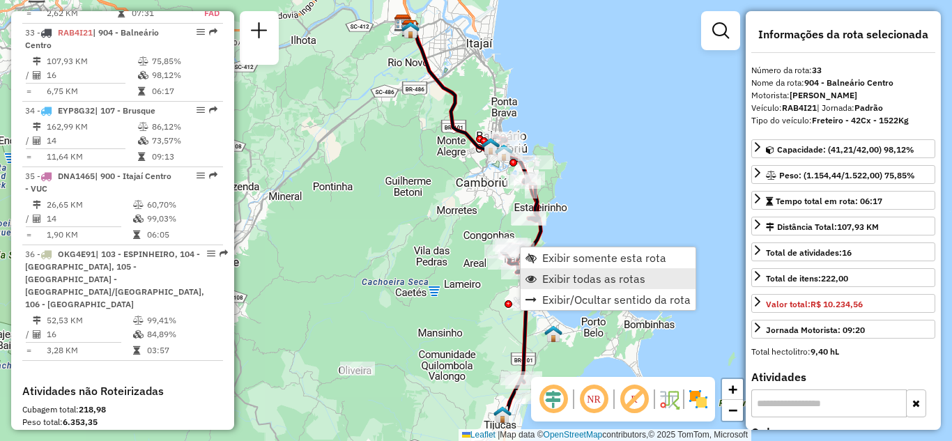
click at [571, 286] on link "Exibir todas as rotas" at bounding box center [607, 278] width 175 height 21
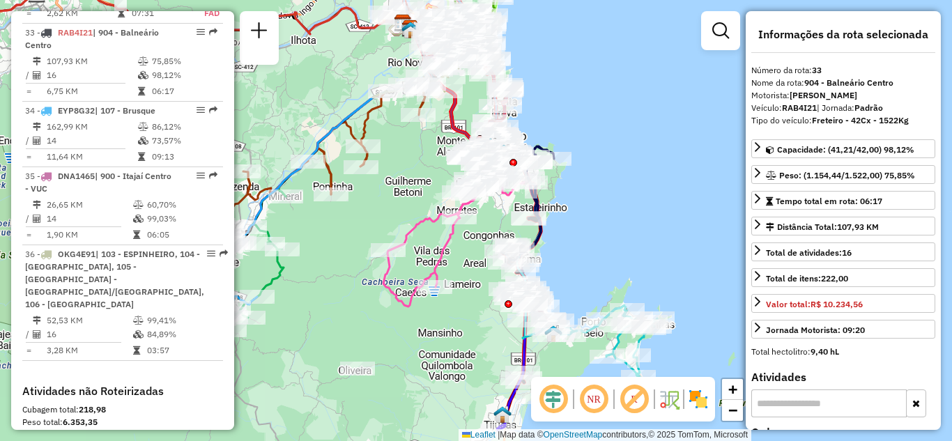
drag, startPoint x: 555, startPoint y: 242, endPoint x: 526, endPoint y: 180, distance: 68.9
click at [526, 180] on div "Rota 16 - Placa CUJ8A60 92622162 - MM FREITAS E SCHERER LTDA Janela de atendime…" at bounding box center [476, 220] width 952 height 441
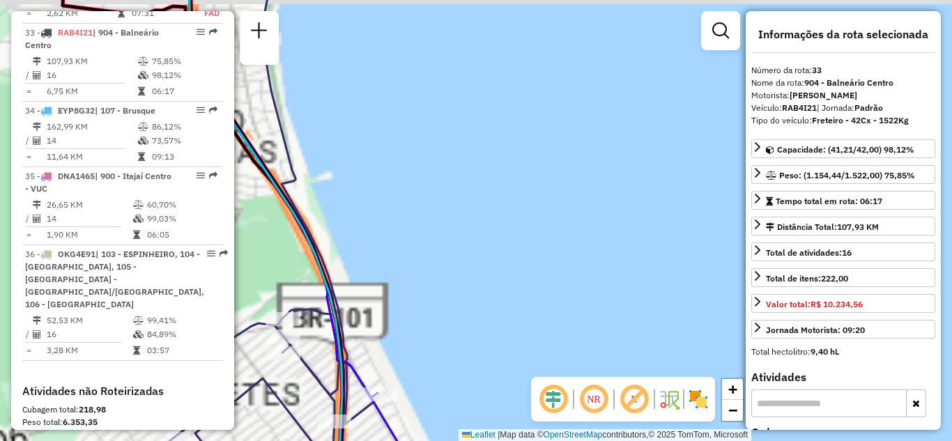
drag, startPoint x: 462, startPoint y: 163, endPoint x: 610, endPoint y: 192, distance: 151.2
click at [633, 199] on div "Janela de atendimento Grade de atendimento Capacidade Transportadoras Veículos …" at bounding box center [476, 220] width 952 height 441
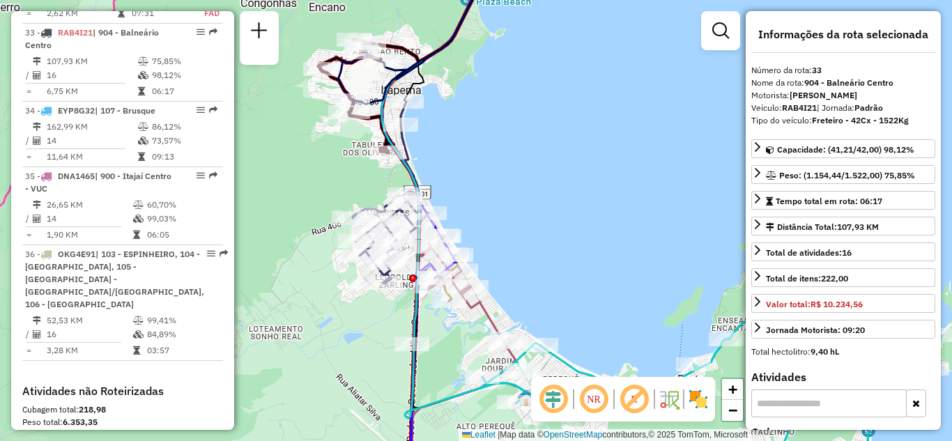
drag, startPoint x: 454, startPoint y: 127, endPoint x: 464, endPoint y: 203, distance: 76.6
click at [464, 201] on div "Janela de atendimento Grade de atendimento Capacidade Transportadoras Veículos …" at bounding box center [476, 220] width 952 height 441
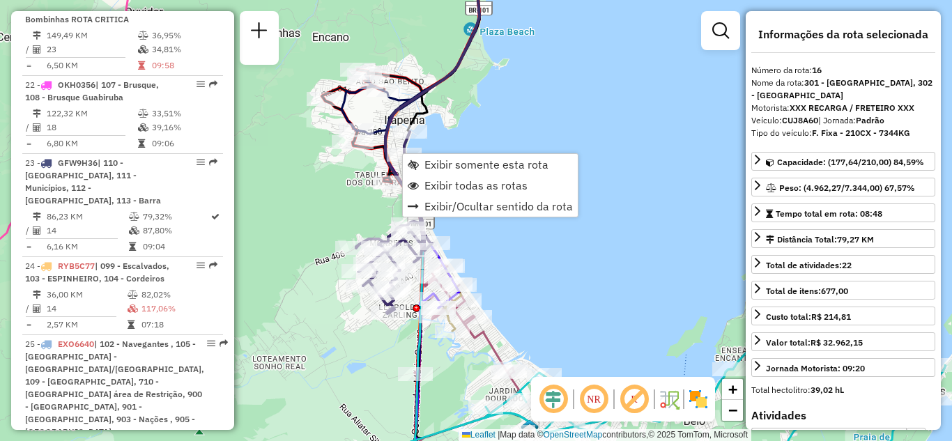
scroll to position [1716, 0]
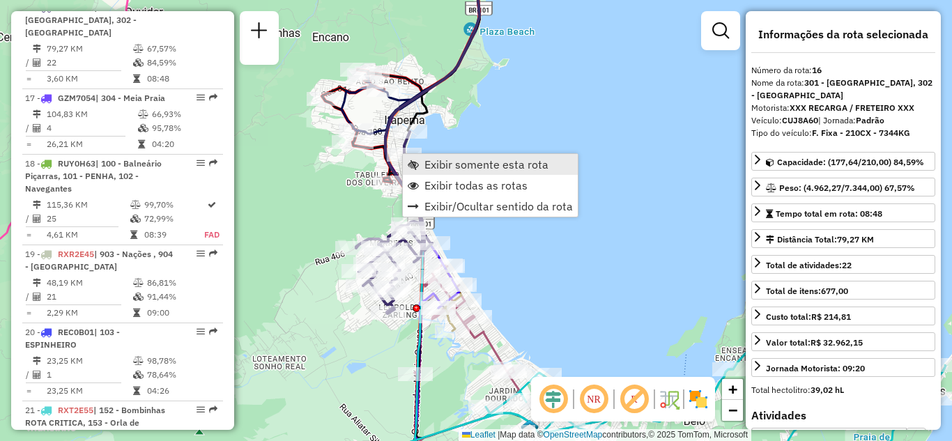
click at [465, 165] on span "Exibir somente esta rota" at bounding box center [486, 164] width 124 height 11
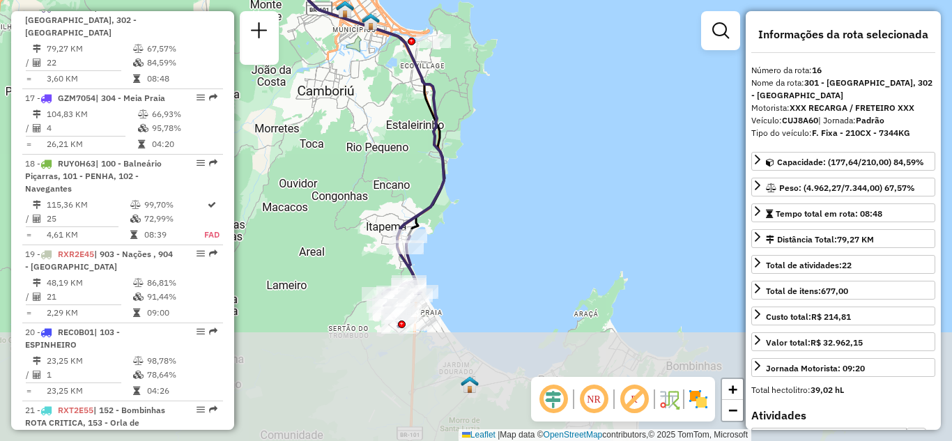
drag, startPoint x: 515, startPoint y: 174, endPoint x: 518, endPoint y: 181, distance: 7.8
click at [518, 163] on div "Janela de atendimento Grade de atendimento Capacidade Transportadoras Veículos …" at bounding box center [476, 220] width 952 height 441
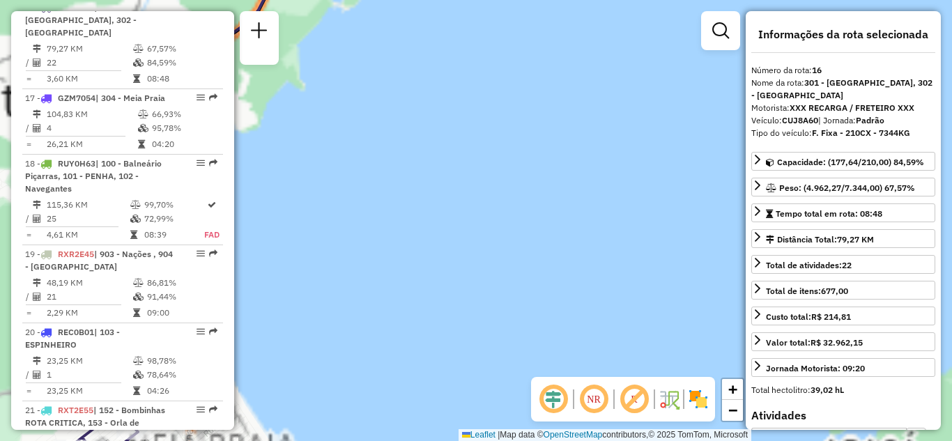
drag, startPoint x: 493, startPoint y: 212, endPoint x: 604, endPoint y: 106, distance: 153.7
click at [604, 107] on div "Janela de atendimento Grade de atendimento Capacidade Transportadoras Veículos …" at bounding box center [476, 220] width 952 height 441
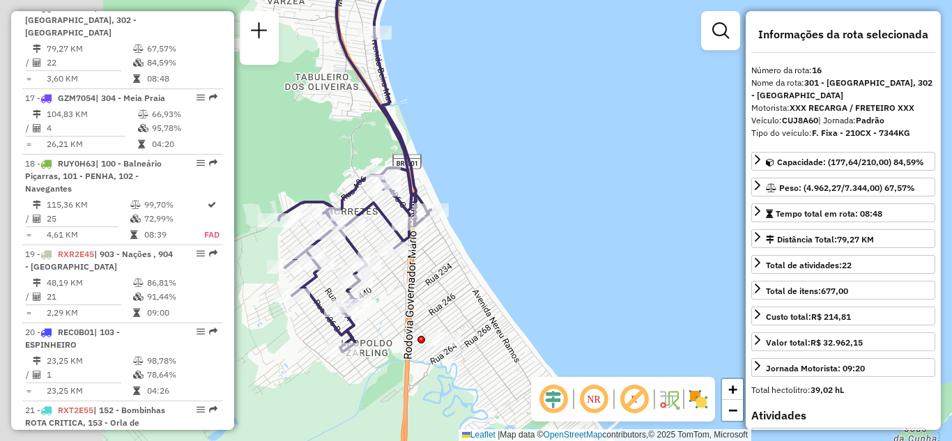
drag, startPoint x: 401, startPoint y: 219, endPoint x: 516, endPoint y: 155, distance: 132.5
click at [514, 166] on div "Janela de atendimento Grade de atendimento Capacidade Transportadoras Veículos …" at bounding box center [476, 220] width 952 height 441
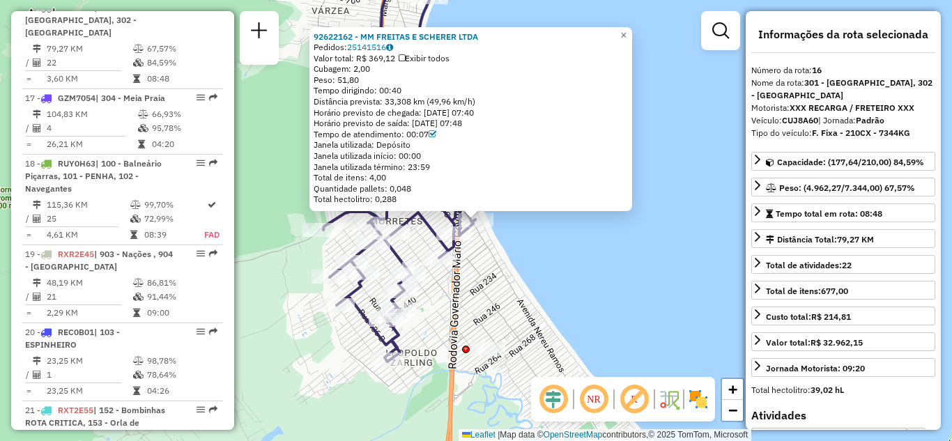
drag, startPoint x: 359, startPoint y: 88, endPoint x: 481, endPoint y: 96, distance: 122.8
click at [481, 96] on div "92622162 - MM FREITAS E SCHERER LTDA Pedidos: 25141516 Valor total: R$ 369,12 E…" at bounding box center [470, 118] width 314 height 174
click at [486, 96] on div "Distância prevista: 33,308 km (49,96 km/h)" at bounding box center [470, 101] width 314 height 11
drag, startPoint x: 495, startPoint y: 100, endPoint x: 321, endPoint y: 91, distance: 173.7
click at [321, 91] on div "92622162 - MM FREITAS E SCHERER LTDA Pedidos: 25141516 Valor total: R$ 369,12 E…" at bounding box center [470, 118] width 314 height 174
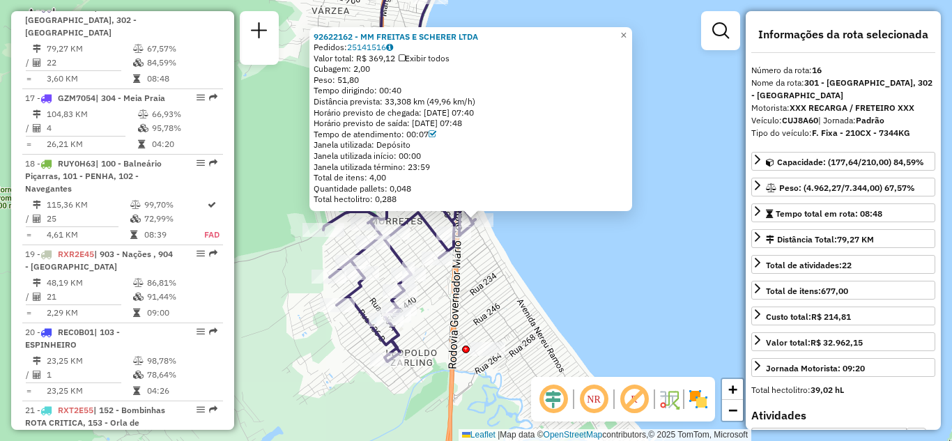
click at [451, 98] on div "Distância prevista: 33,308 km (49,96 km/h)" at bounding box center [470, 101] width 314 height 11
drag, startPoint x: 425, startPoint y: 107, endPoint x: 482, endPoint y: 105, distance: 57.1
click at [481, 106] on div "92622162 - MM FREITAS E SCHERER LTDA Pedidos: 25141516 Valor total: R$ 369,12 E…" at bounding box center [470, 118] width 314 height 174
click at [626, 31] on span "×" at bounding box center [623, 35] width 6 height 12
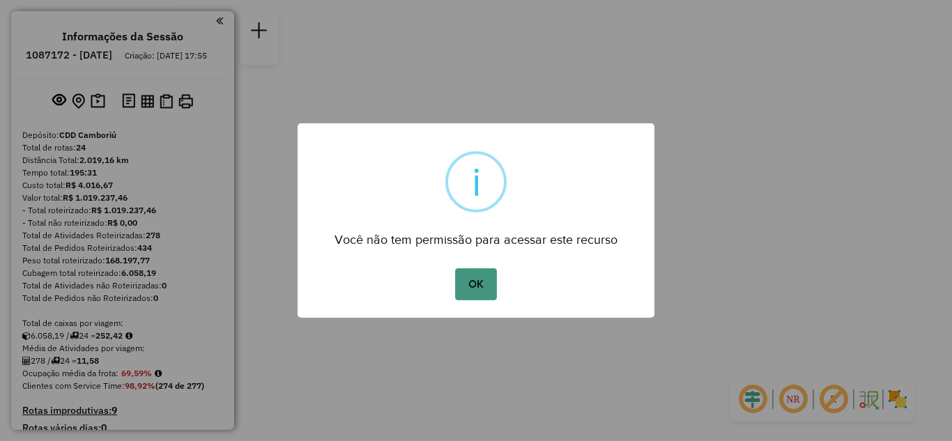
click at [481, 296] on button "OK" at bounding box center [475, 284] width 41 height 32
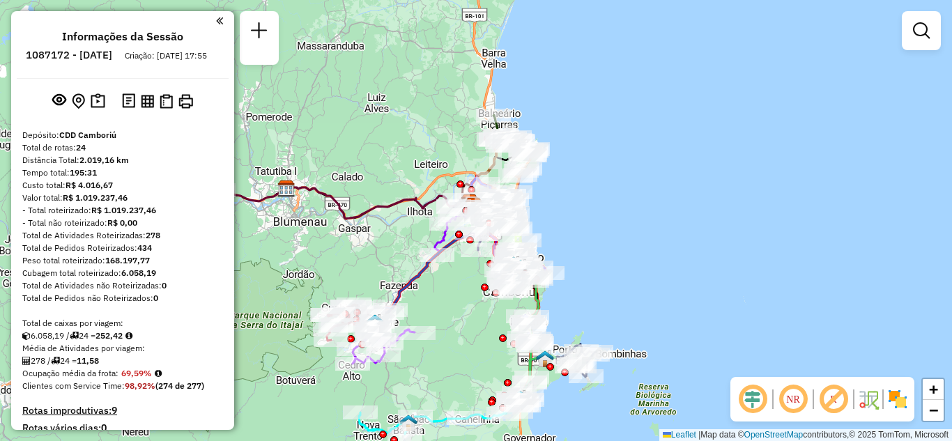
drag, startPoint x: 611, startPoint y: 329, endPoint x: 564, endPoint y: 162, distance: 173.8
click at [568, 171] on div "Janela de atendimento Grade de atendimento Capacidade Transportadoras Veículos …" at bounding box center [476, 220] width 952 height 441
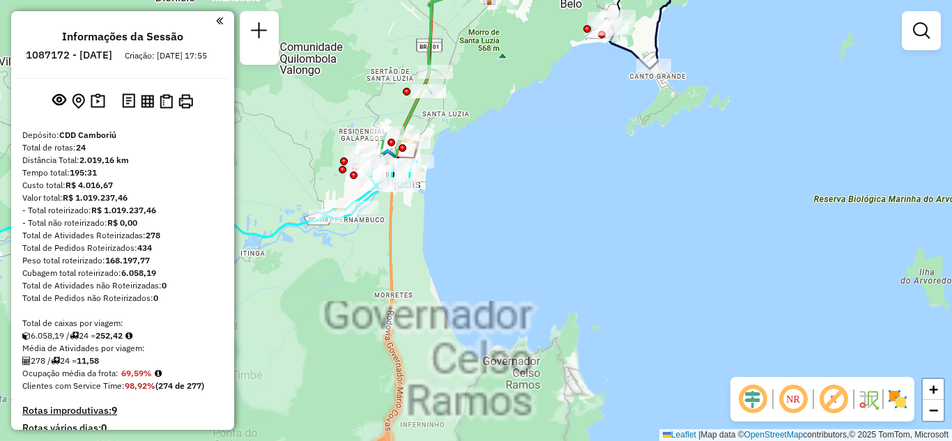
drag, startPoint x: 487, startPoint y: 284, endPoint x: 535, endPoint y: 284, distance: 48.1
click at [528, 284] on div "Janela de atendimento Grade de atendimento Capacidade Transportadoras Veículos …" at bounding box center [476, 220] width 952 height 441
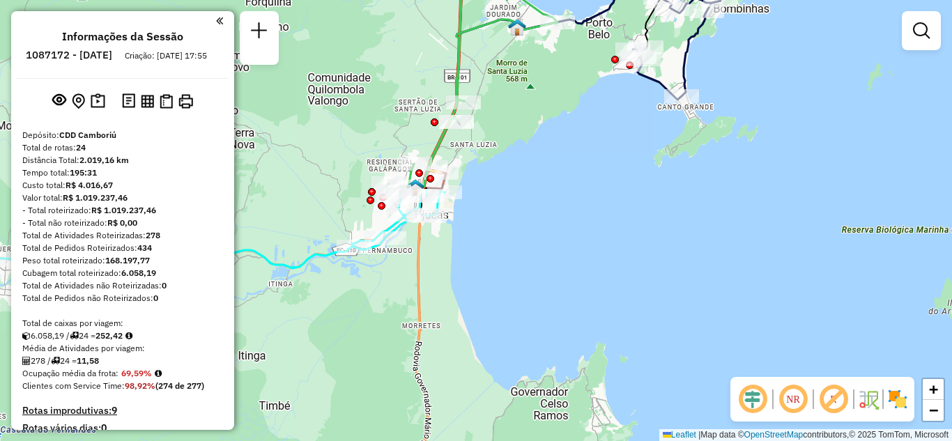
click at [481, 206] on div "Janela de atendimento Grade de atendimento Capacidade Transportadoras Veículos …" at bounding box center [476, 220] width 952 height 441
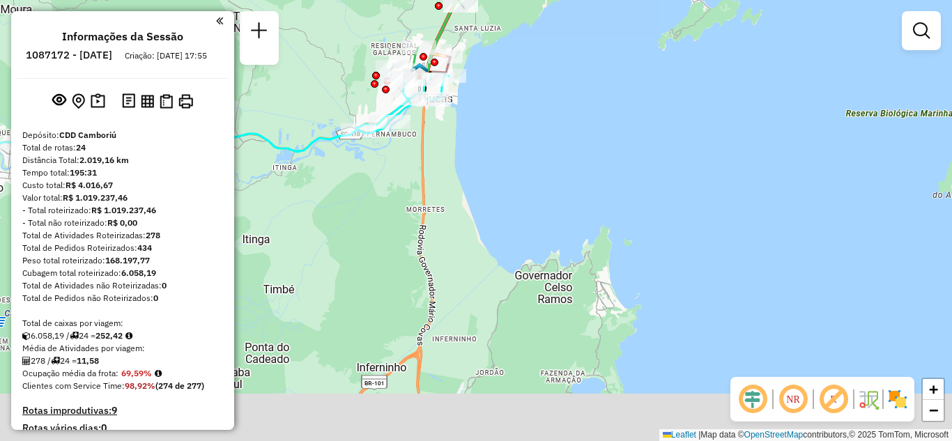
drag, startPoint x: 479, startPoint y: 284, endPoint x: 476, endPoint y: 114, distance: 170.0
click at [476, 115] on div "Janela de atendimento Grade de atendimento Capacidade Transportadoras Veículos …" at bounding box center [476, 220] width 952 height 441
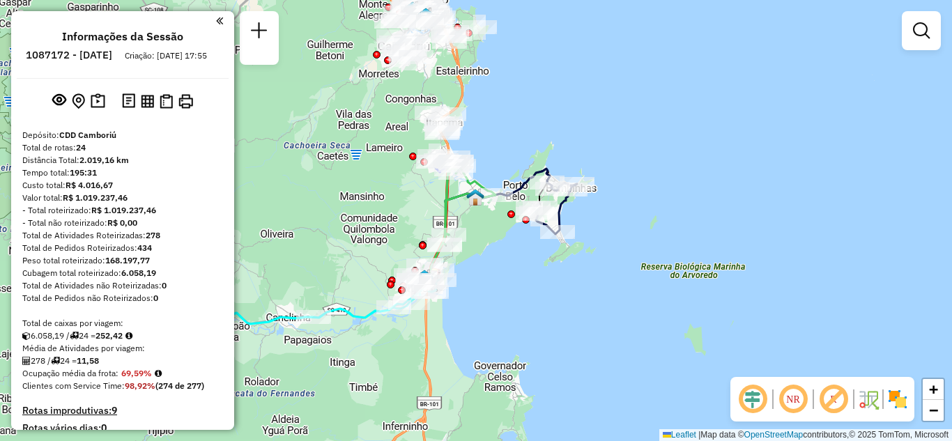
drag, startPoint x: 503, startPoint y: 194, endPoint x: 476, endPoint y: 316, distance: 124.9
click at [483, 352] on div "Janela de atendimento Grade de atendimento Capacidade Transportadoras Veículos …" at bounding box center [476, 220] width 952 height 441
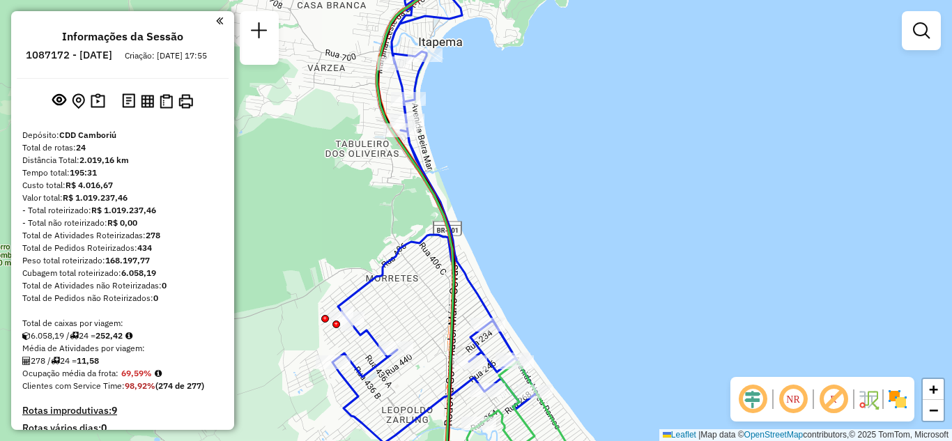
drag, startPoint x: 445, startPoint y: 130, endPoint x: 488, endPoint y: 171, distance: 59.1
click at [500, 173] on div "Janela de atendimento Grade de atendimento Capacidade Transportadoras Veículos …" at bounding box center [476, 220] width 952 height 441
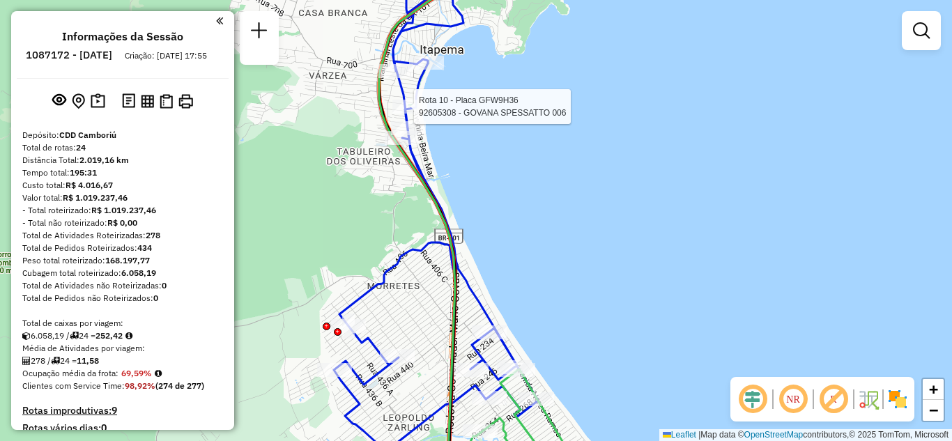
select select "**********"
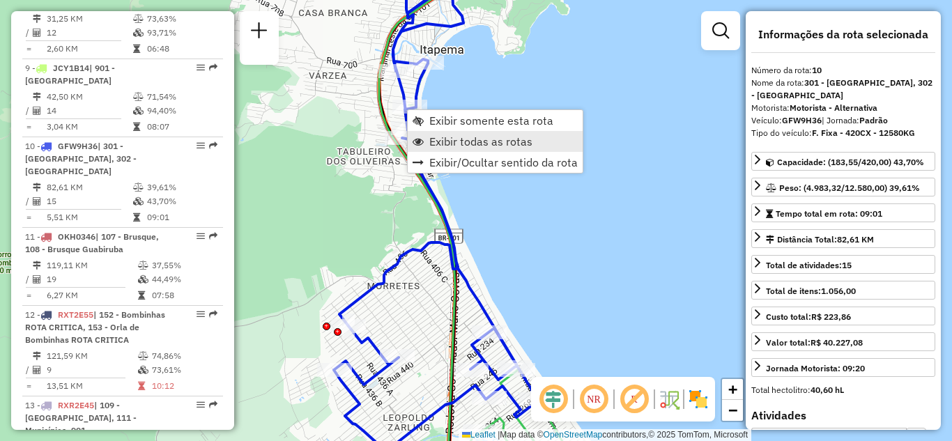
scroll to position [1261, 0]
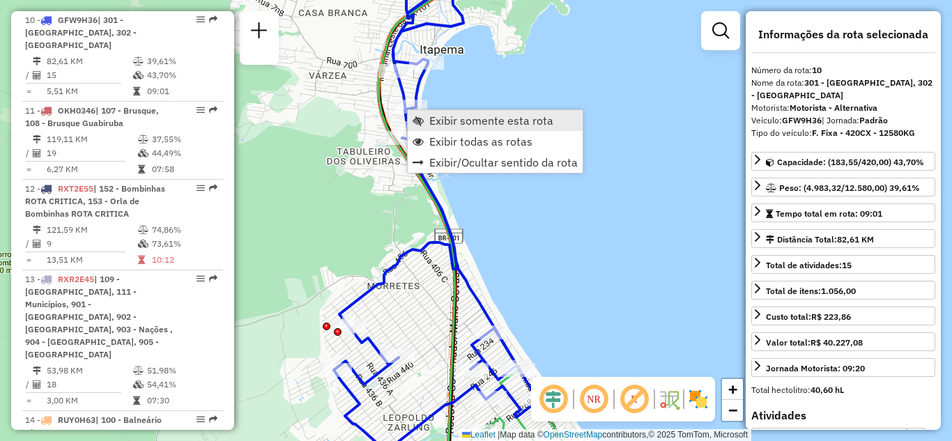
click at [467, 123] on span "Exibir somente esta rota" at bounding box center [491, 120] width 124 height 11
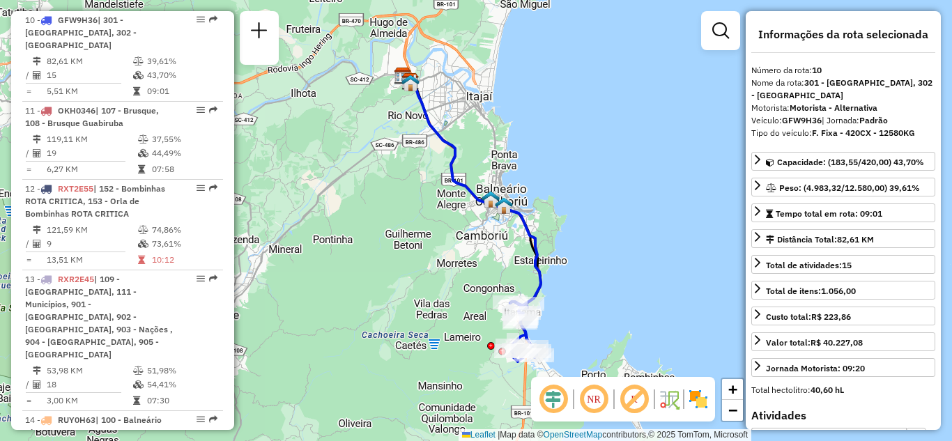
drag, startPoint x: 536, startPoint y: 206, endPoint x: 479, endPoint y: 104, distance: 117.0
click at [479, 104] on div "Janela de atendimento Grade de atendimento Capacidade Transportadoras Veículos …" at bounding box center [476, 220] width 952 height 441
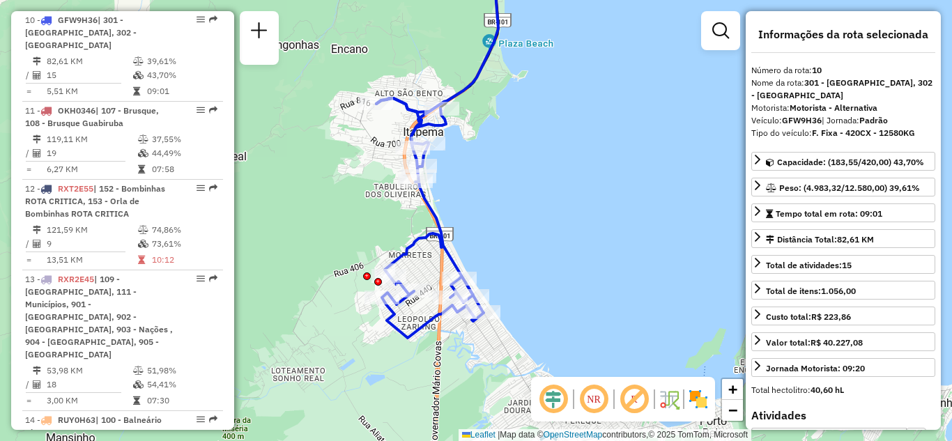
drag, startPoint x: 500, startPoint y: 235, endPoint x: 499, endPoint y: 225, distance: 9.8
click at [499, 226] on div "Janela de atendimento Grade de atendimento Capacidade Transportadoras Veículos …" at bounding box center [476, 220] width 952 height 441
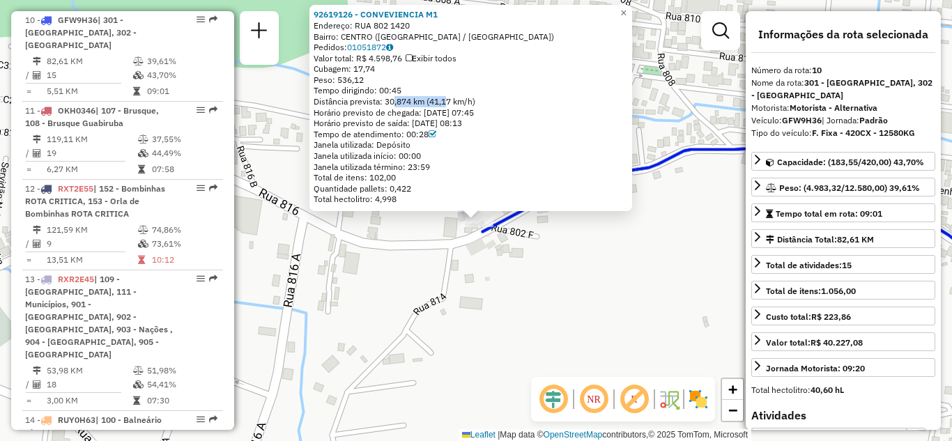
drag, startPoint x: 396, startPoint y: 102, endPoint x: 458, endPoint y: 109, distance: 62.4
click at [450, 104] on div "Distância prevista: 30,874 km (41,17 km/h)" at bounding box center [470, 101] width 314 height 11
click at [445, 104] on div "Distância prevista: 30,874 km (41,17 km/h)" at bounding box center [470, 101] width 314 height 11
drag, startPoint x: 416, startPoint y: 102, endPoint x: 464, endPoint y: 102, distance: 48.1
click at [464, 102] on div "Distância prevista: 30,874 km (41,17 km/h)" at bounding box center [470, 101] width 314 height 11
